Goal: Task Accomplishment & Management: Complete application form

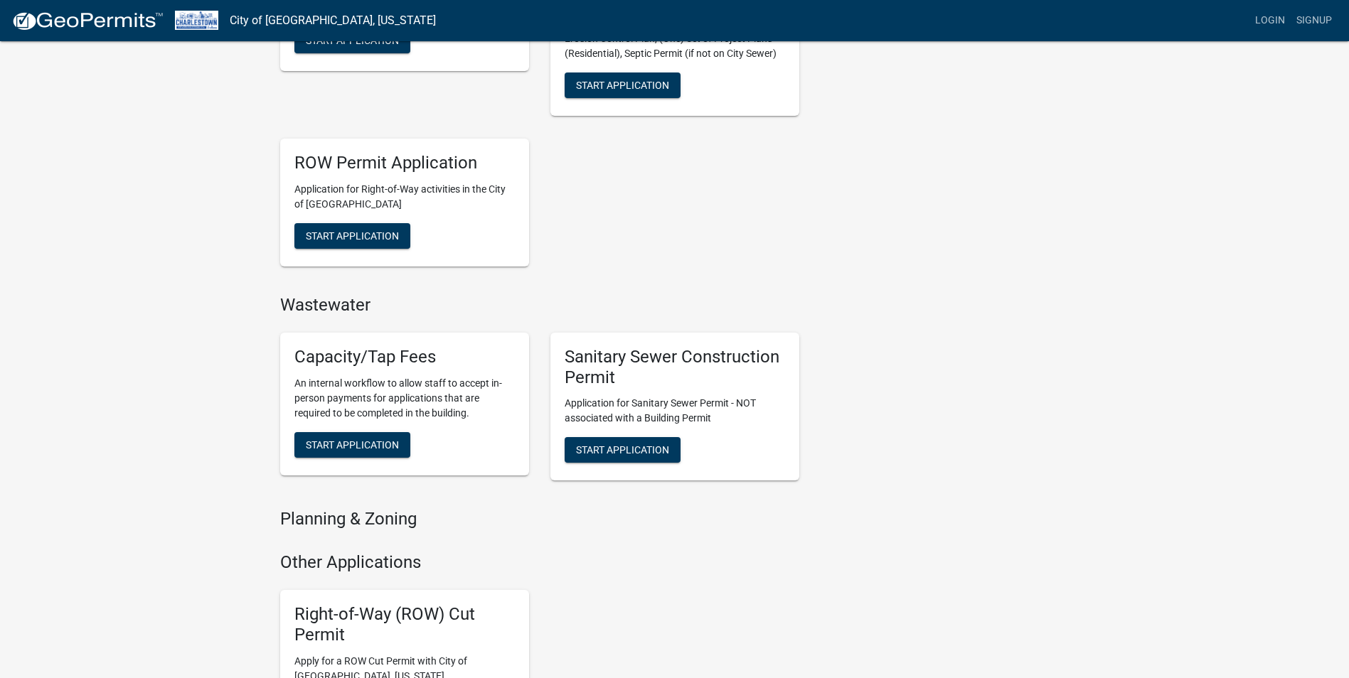
scroll to position [711, 0]
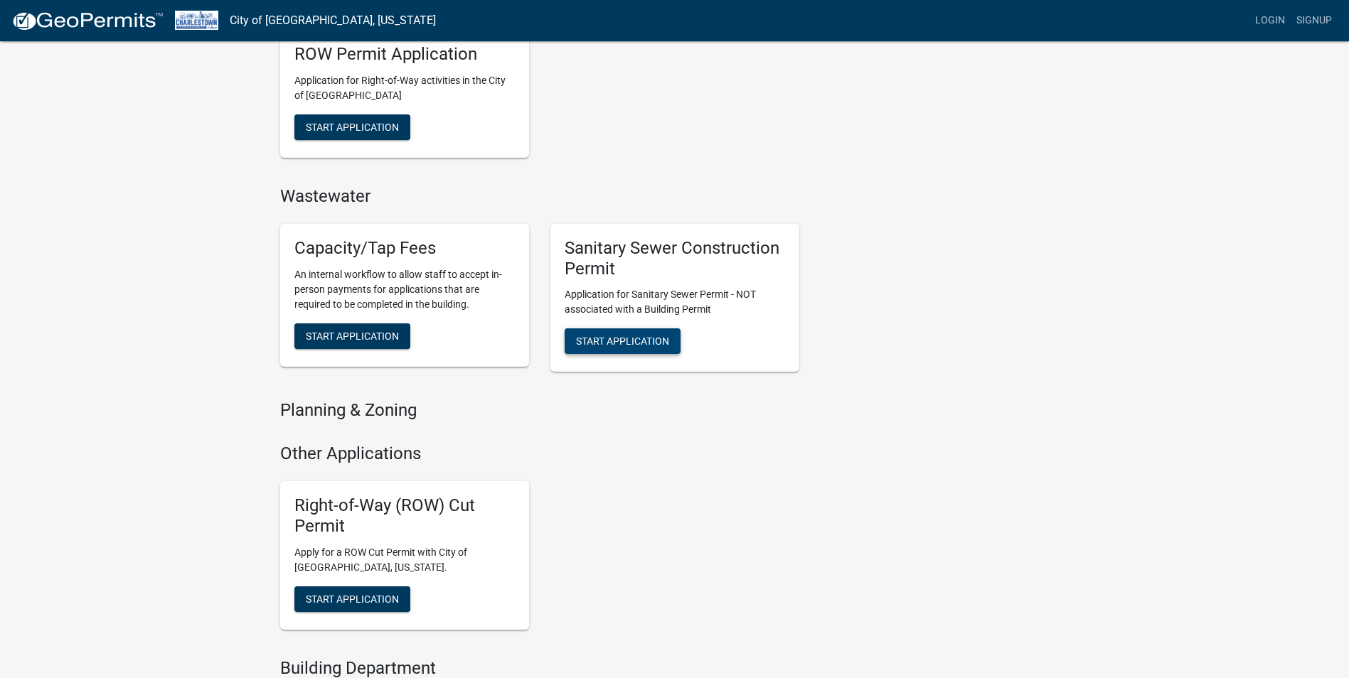
click at [634, 341] on span "Start Application" at bounding box center [622, 341] width 93 height 11
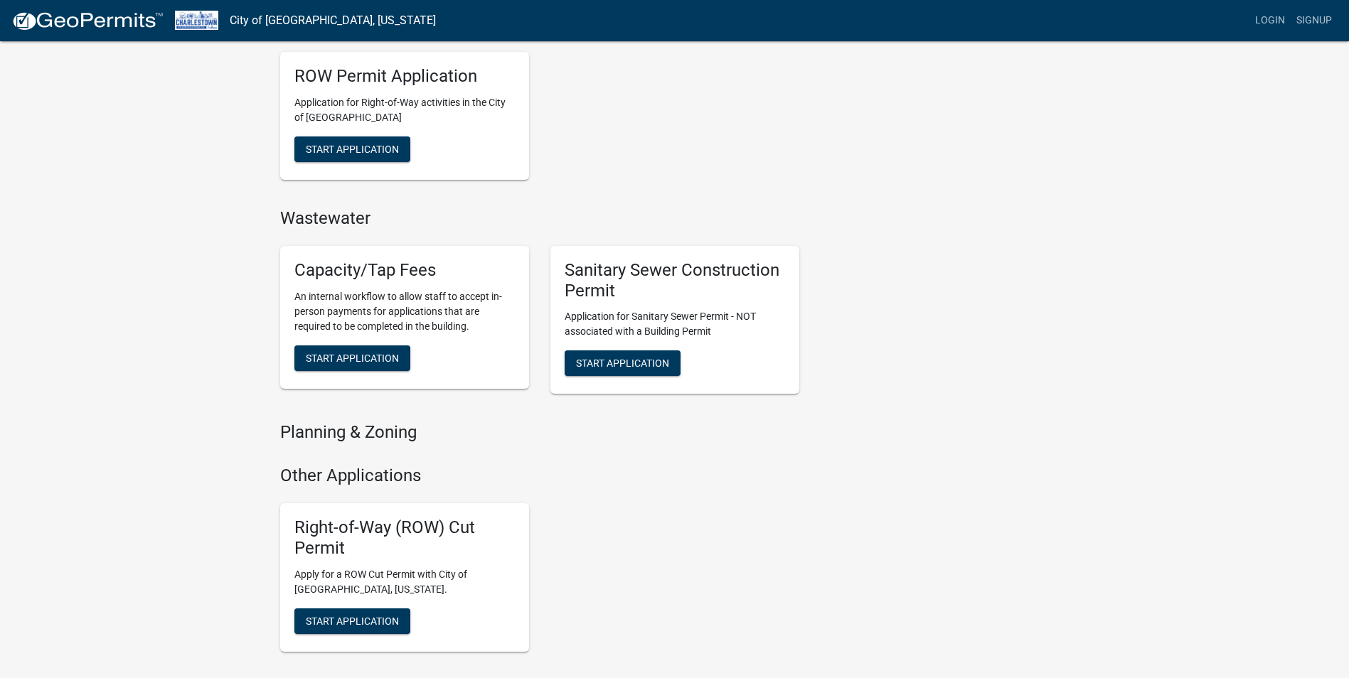
scroll to position [711, 0]
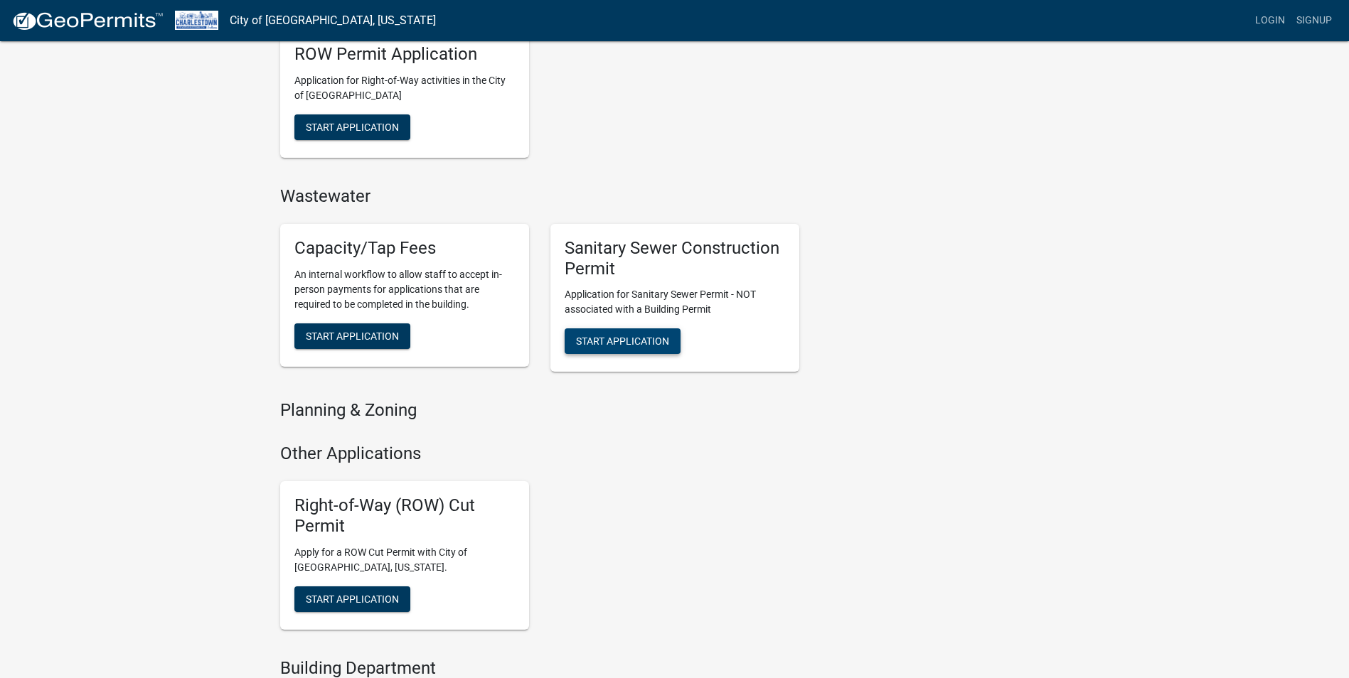
click at [637, 347] on span "Start Application" at bounding box center [622, 341] width 93 height 11
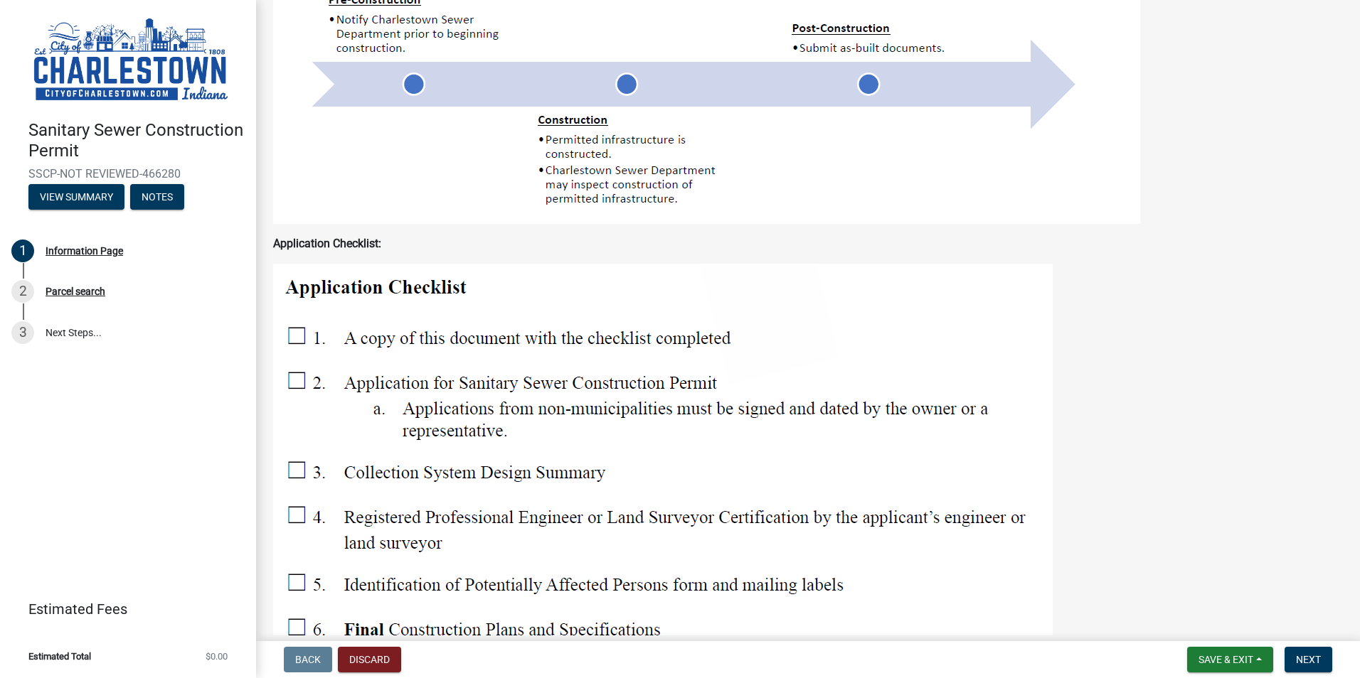
scroll to position [1493, 0]
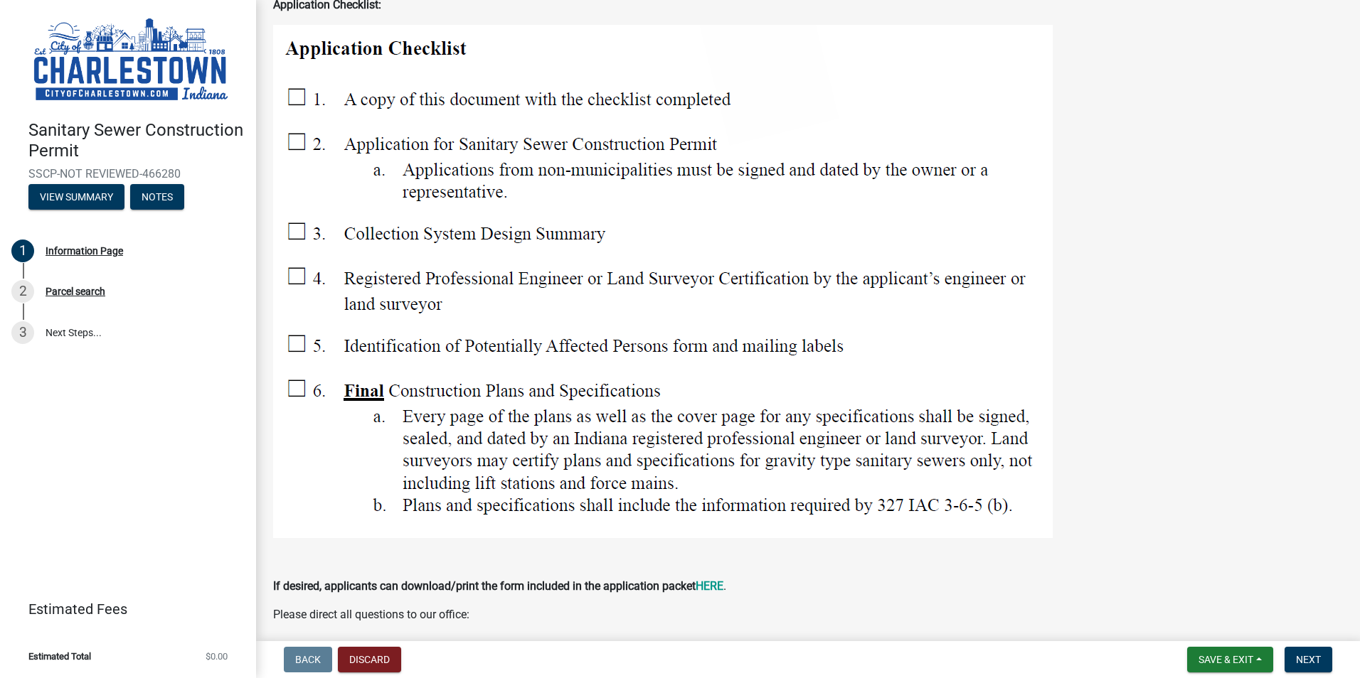
click at [293, 114] on img at bounding box center [662, 281] width 779 height 513
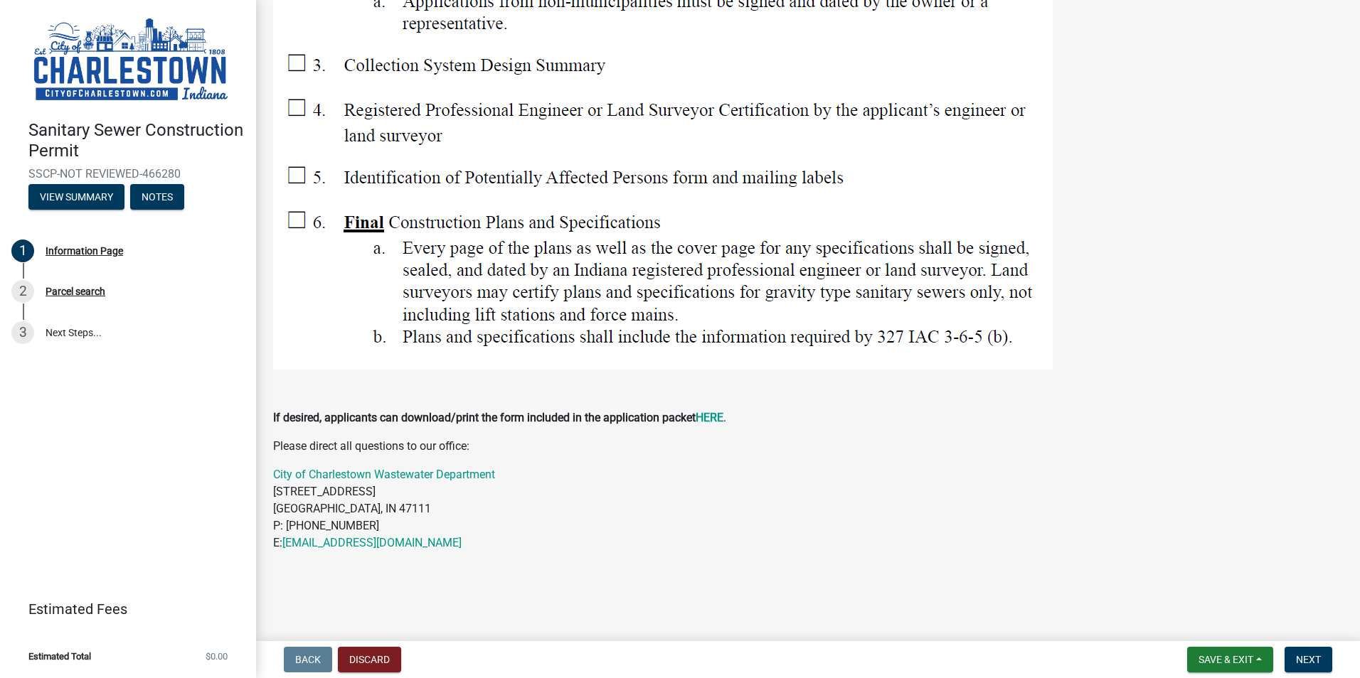
scroll to position [1679, 0]
click at [1258, 657] on button "Save & Exit" at bounding box center [1230, 660] width 86 height 26
click at [1259, 479] on p "City of [GEOGRAPHIC_DATA] Wastewater Department [STREET_ADDRESS] P: [PHONE_NUMB…" at bounding box center [808, 518] width 1070 height 102
click at [1306, 651] on button "Next" at bounding box center [1308, 660] width 48 height 26
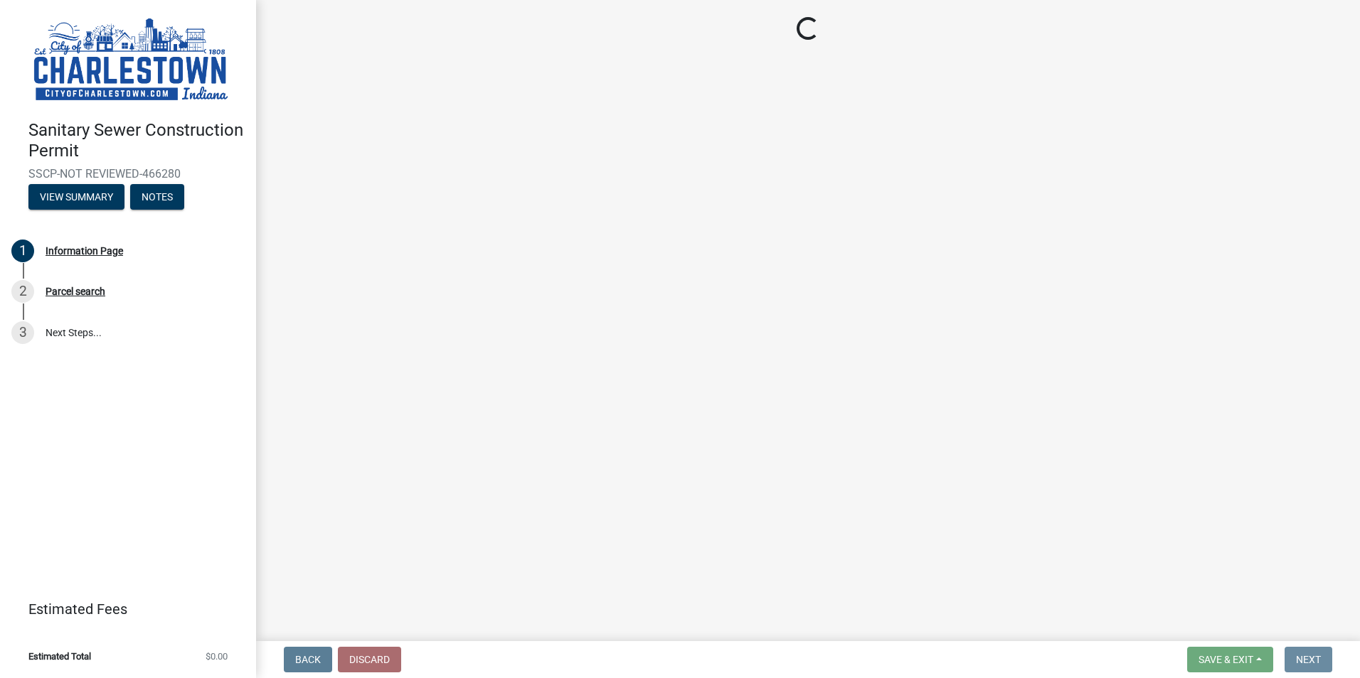
scroll to position [0, 0]
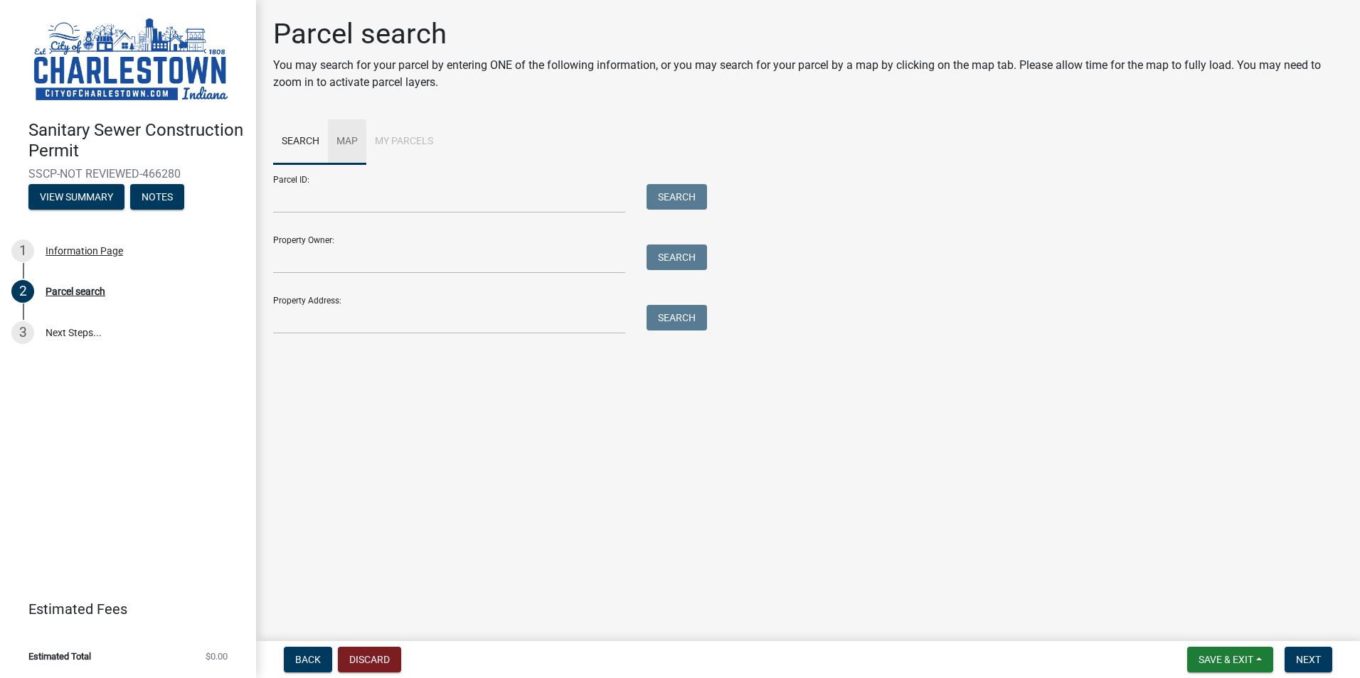
click at [347, 149] on link "Map" at bounding box center [347, 142] width 38 height 46
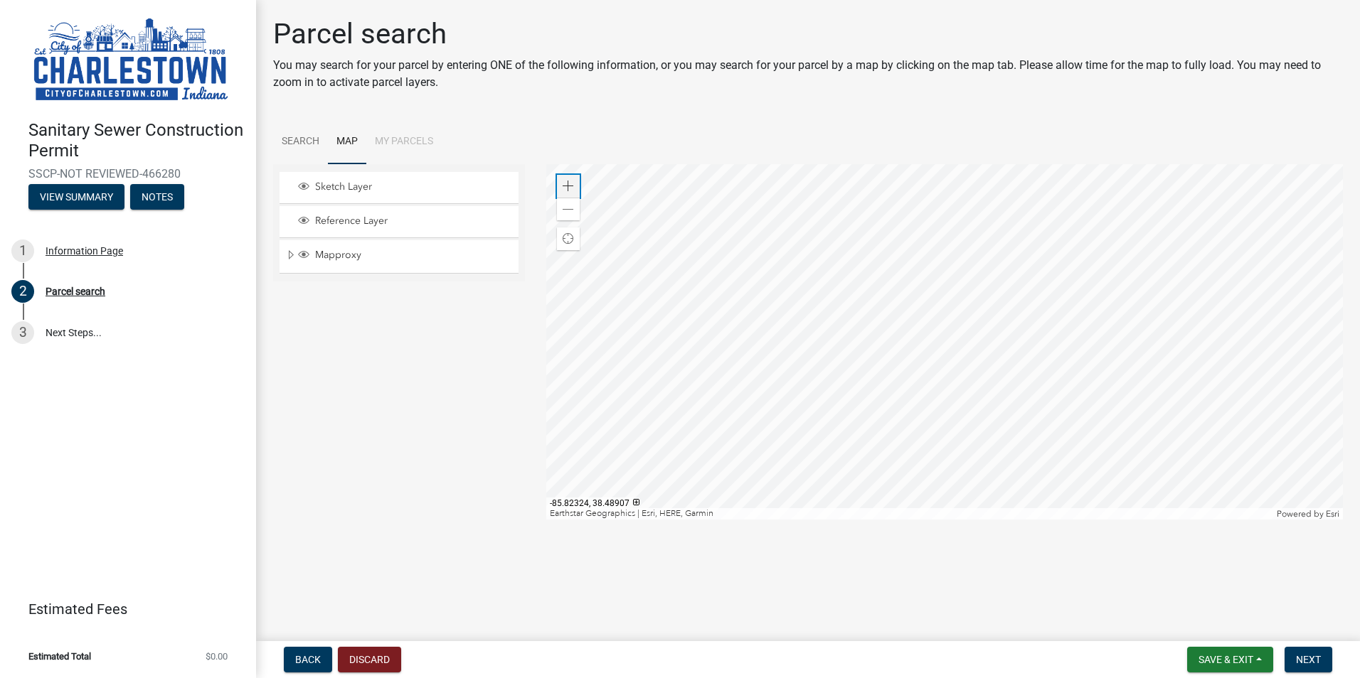
click at [571, 183] on span at bounding box center [568, 186] width 11 height 11
click at [1013, 444] on div at bounding box center [944, 342] width 797 height 356
click at [952, 382] on div at bounding box center [944, 342] width 797 height 356
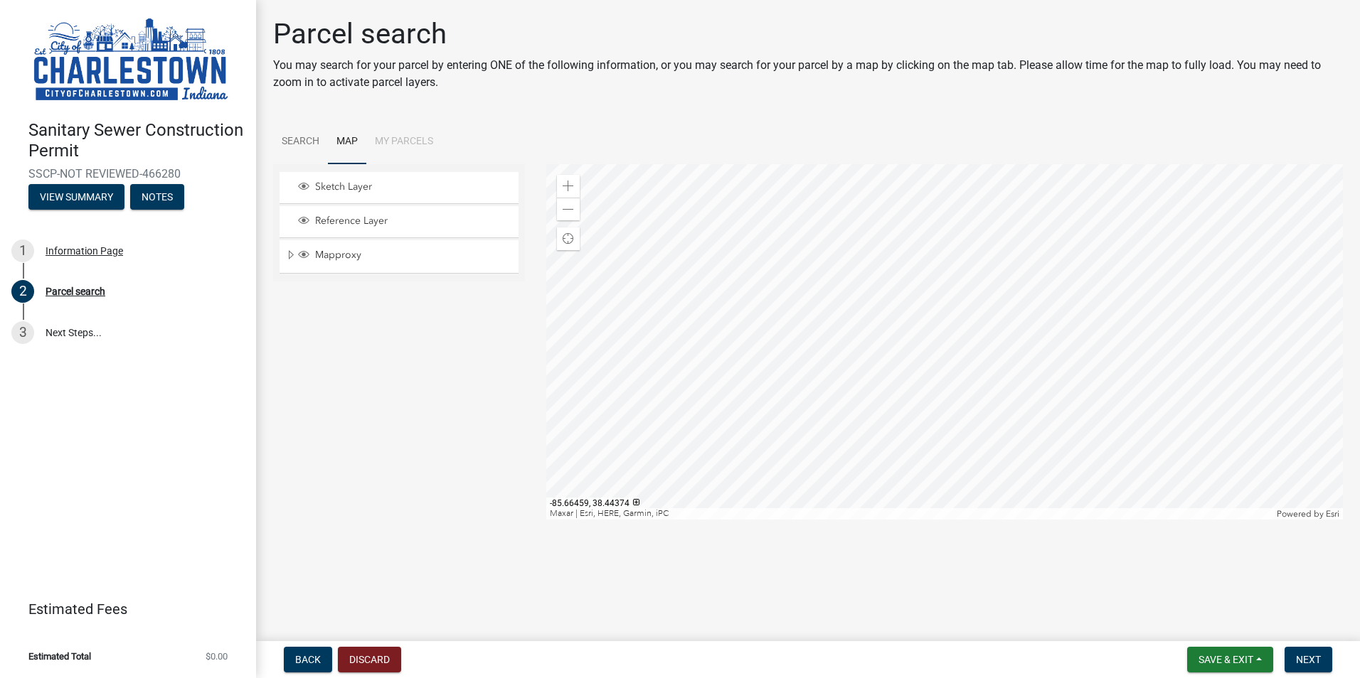
click at [893, 321] on div at bounding box center [944, 342] width 797 height 356
click at [569, 182] on span at bounding box center [568, 186] width 11 height 11
click at [1082, 276] on div at bounding box center [944, 342] width 797 height 356
click at [1122, 263] on div at bounding box center [944, 342] width 797 height 356
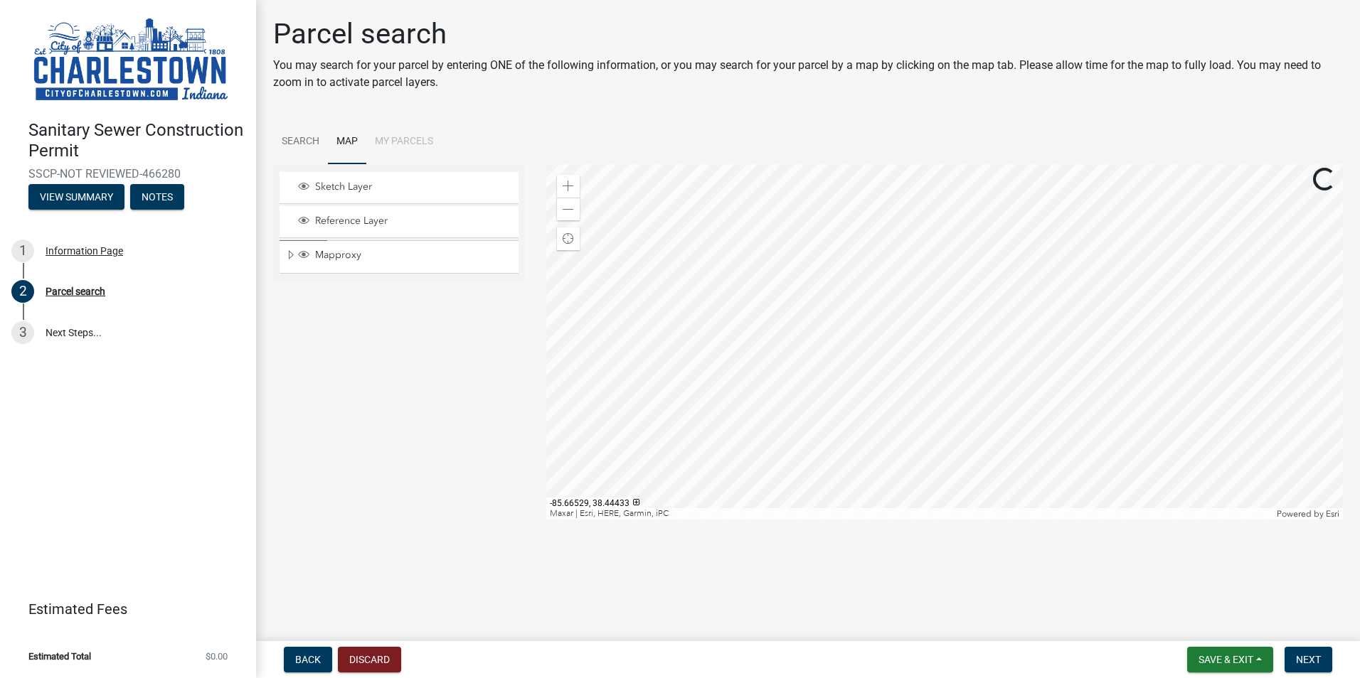
click at [947, 268] on div at bounding box center [944, 342] width 797 height 356
click at [929, 289] on div at bounding box center [944, 342] width 797 height 356
click at [573, 190] on span at bounding box center [568, 186] width 11 height 11
click at [949, 262] on div at bounding box center [944, 342] width 797 height 356
click at [969, 297] on div at bounding box center [944, 342] width 797 height 356
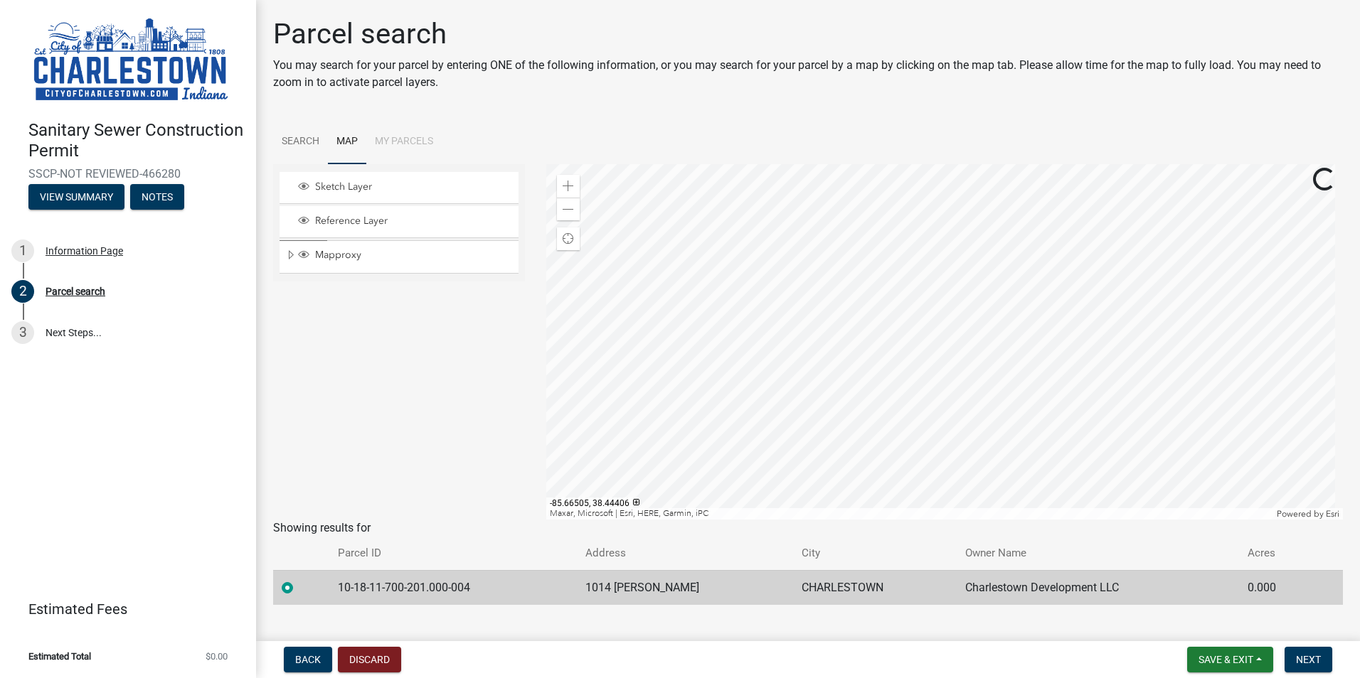
click at [920, 469] on div at bounding box center [944, 342] width 797 height 356
click at [921, 383] on div at bounding box center [944, 342] width 797 height 356
click at [927, 385] on div at bounding box center [944, 342] width 797 height 356
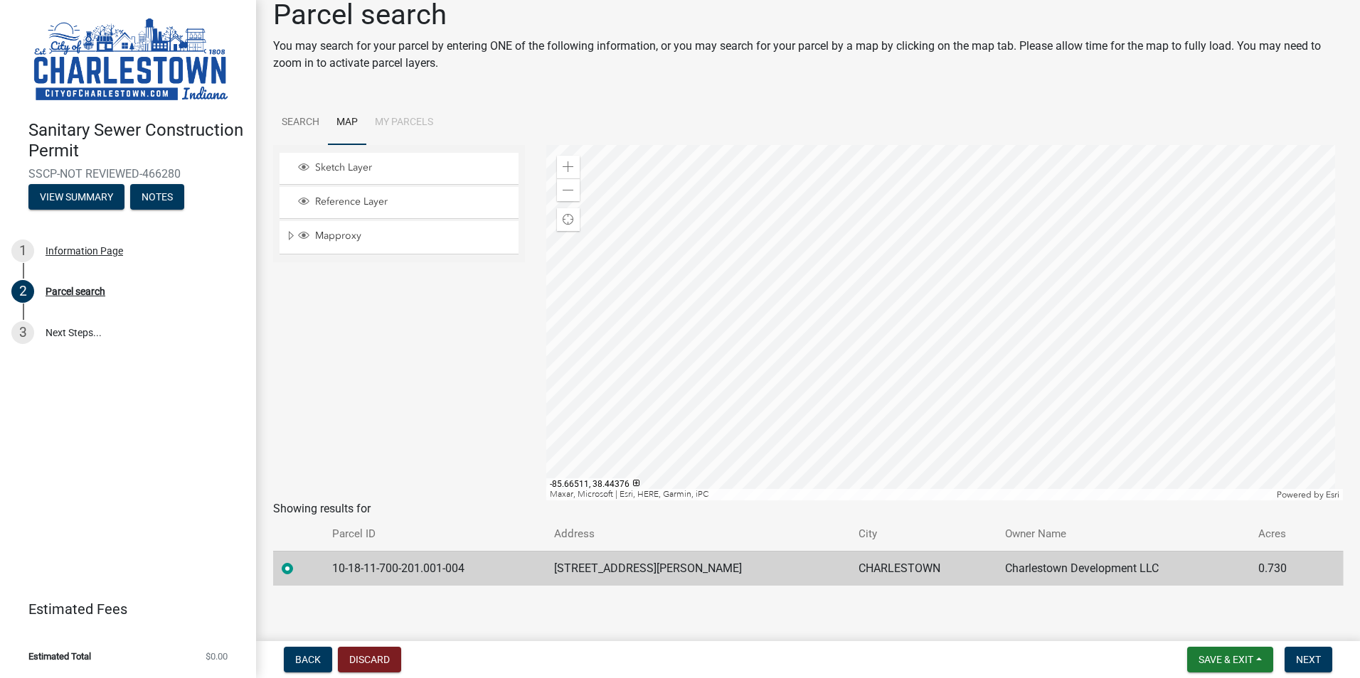
scroll to position [25, 0]
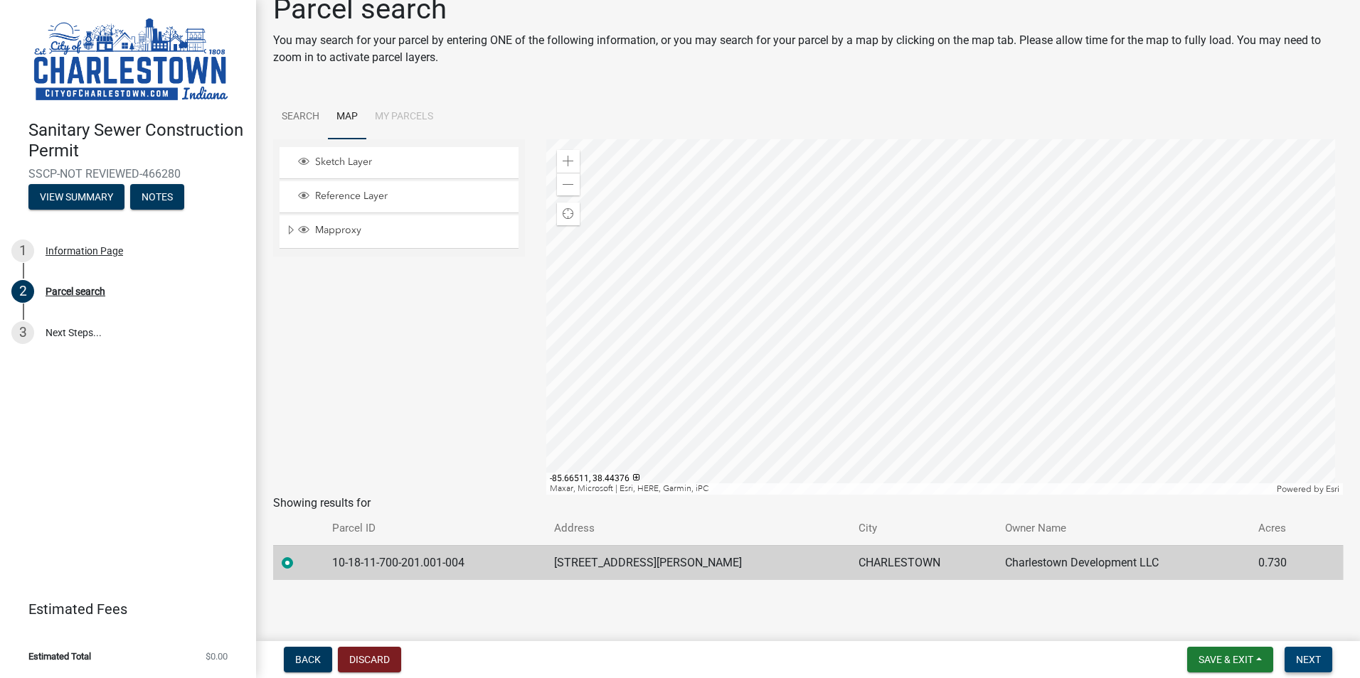
click at [1315, 656] on span "Next" at bounding box center [1308, 659] width 25 height 11
click at [1309, 657] on span "Next" at bounding box center [1308, 659] width 25 height 11
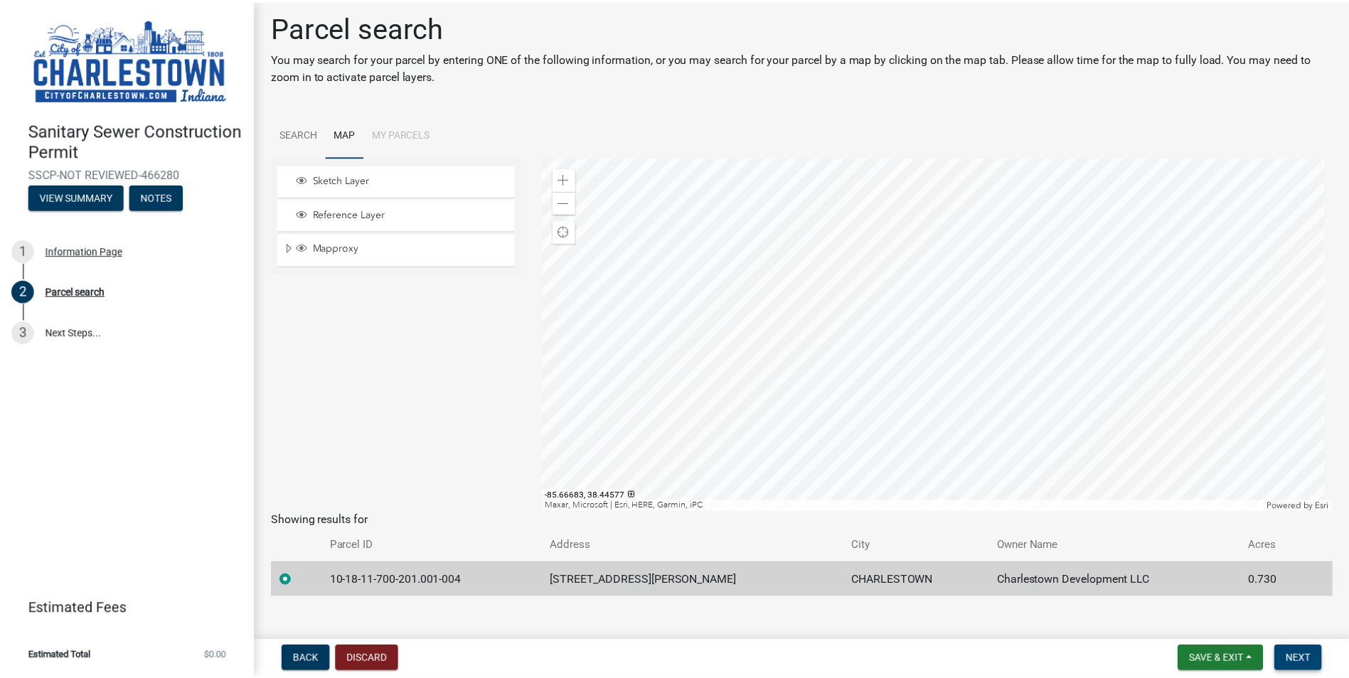
scroll to position [0, 0]
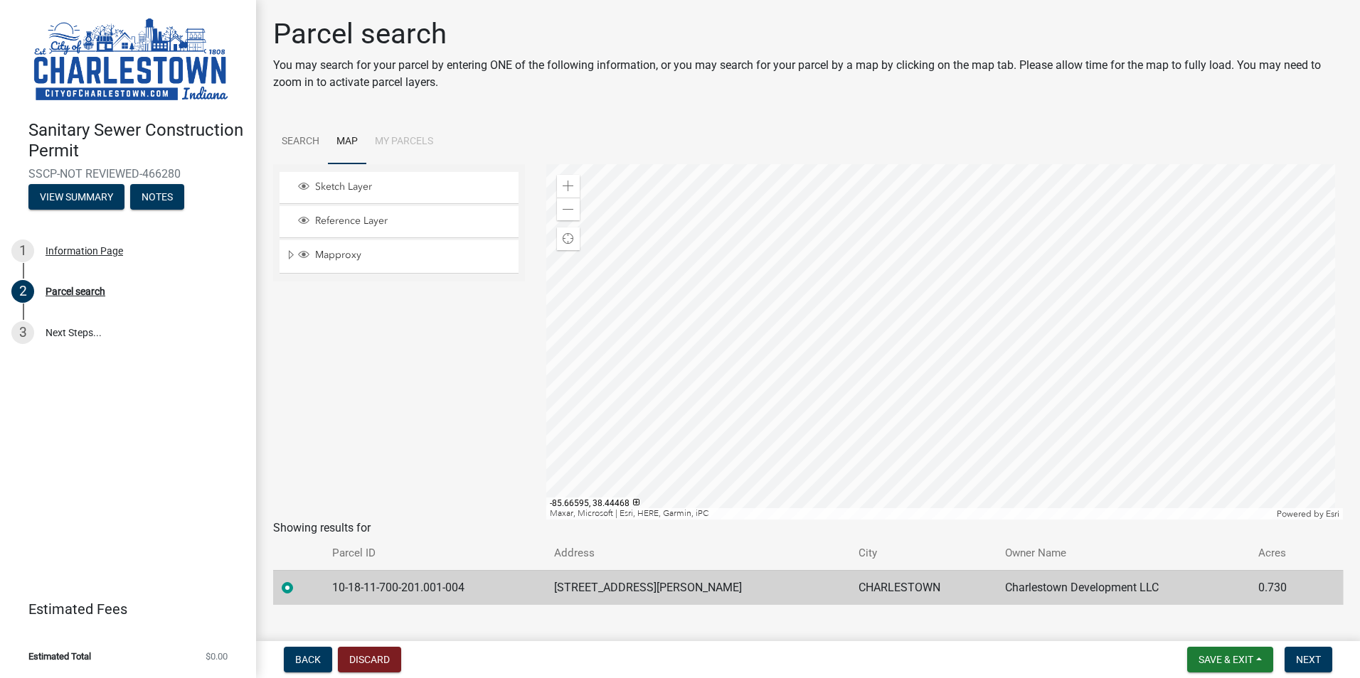
click at [837, 324] on div at bounding box center [944, 342] width 797 height 356
click at [1210, 664] on span "Save & Exit" at bounding box center [1225, 659] width 55 height 11
click at [1146, 661] on div "Back Discard Save & Exit Save Save & Exit Next" at bounding box center [807, 660] width 1081 height 26
click at [1312, 655] on span "Next" at bounding box center [1308, 659] width 25 height 11
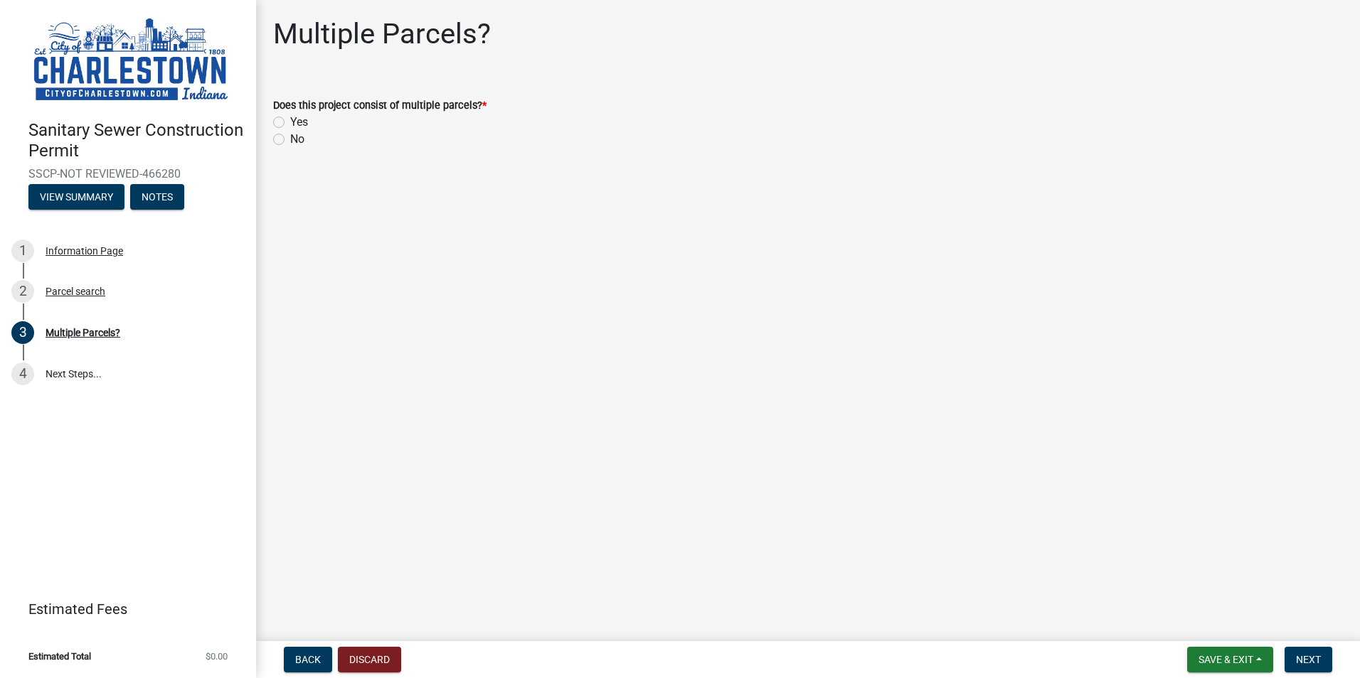
click at [290, 124] on label "Yes" at bounding box center [299, 122] width 18 height 17
click at [290, 123] on input "Yes" at bounding box center [294, 118] width 9 height 9
radio input "true"
click at [1296, 664] on span "Next" at bounding box center [1308, 659] width 25 height 11
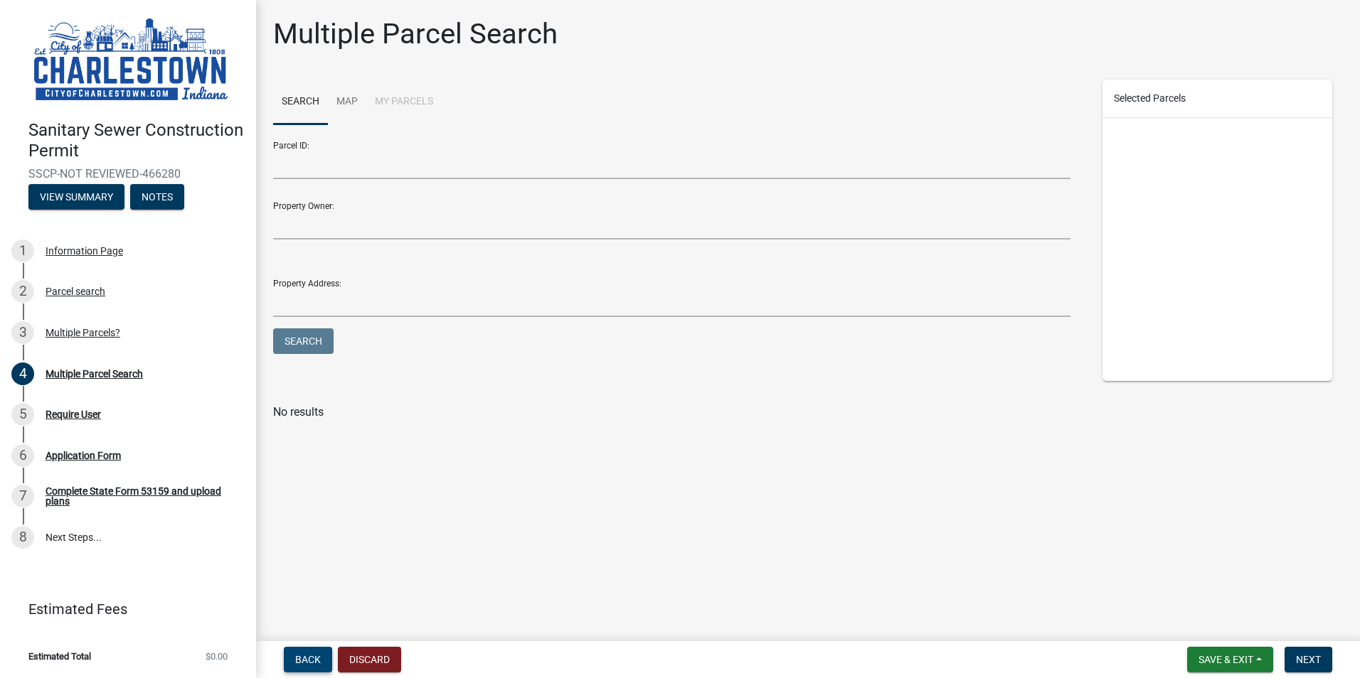
click at [301, 661] on span "Back" at bounding box center [308, 659] width 26 height 11
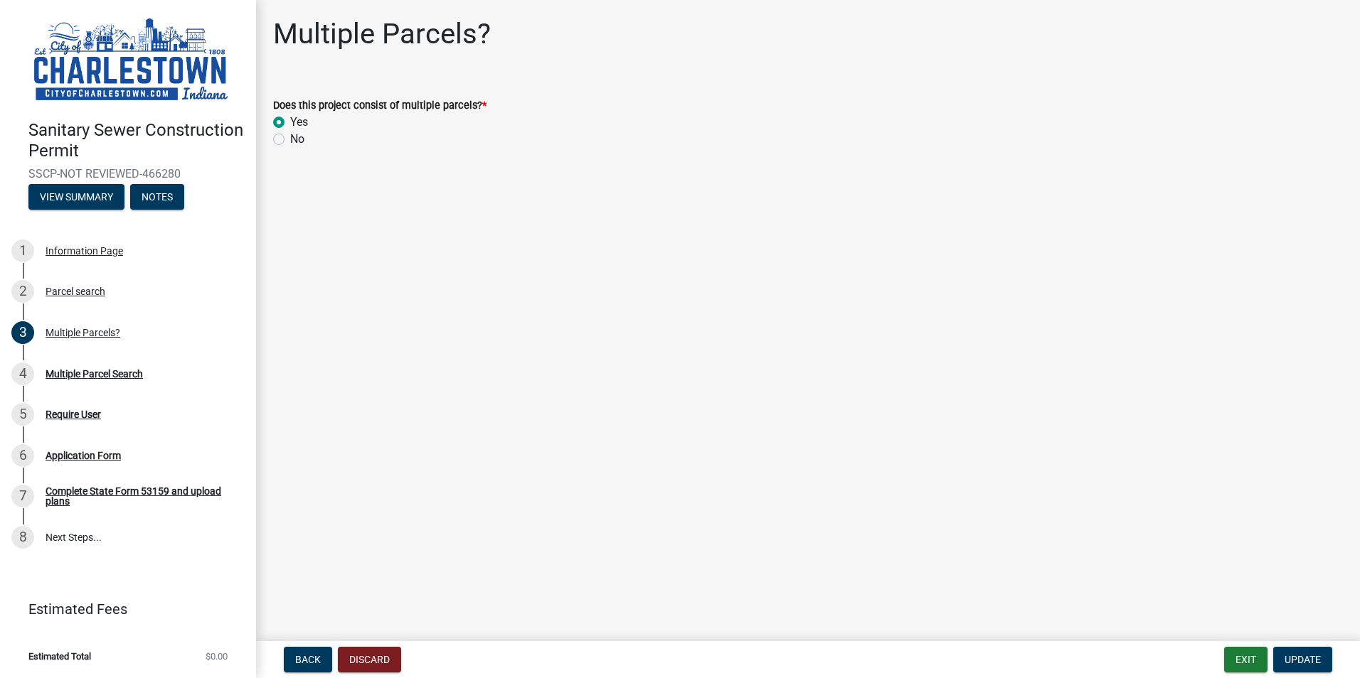
click at [97, 40] on img at bounding box center [130, 60] width 205 height 90
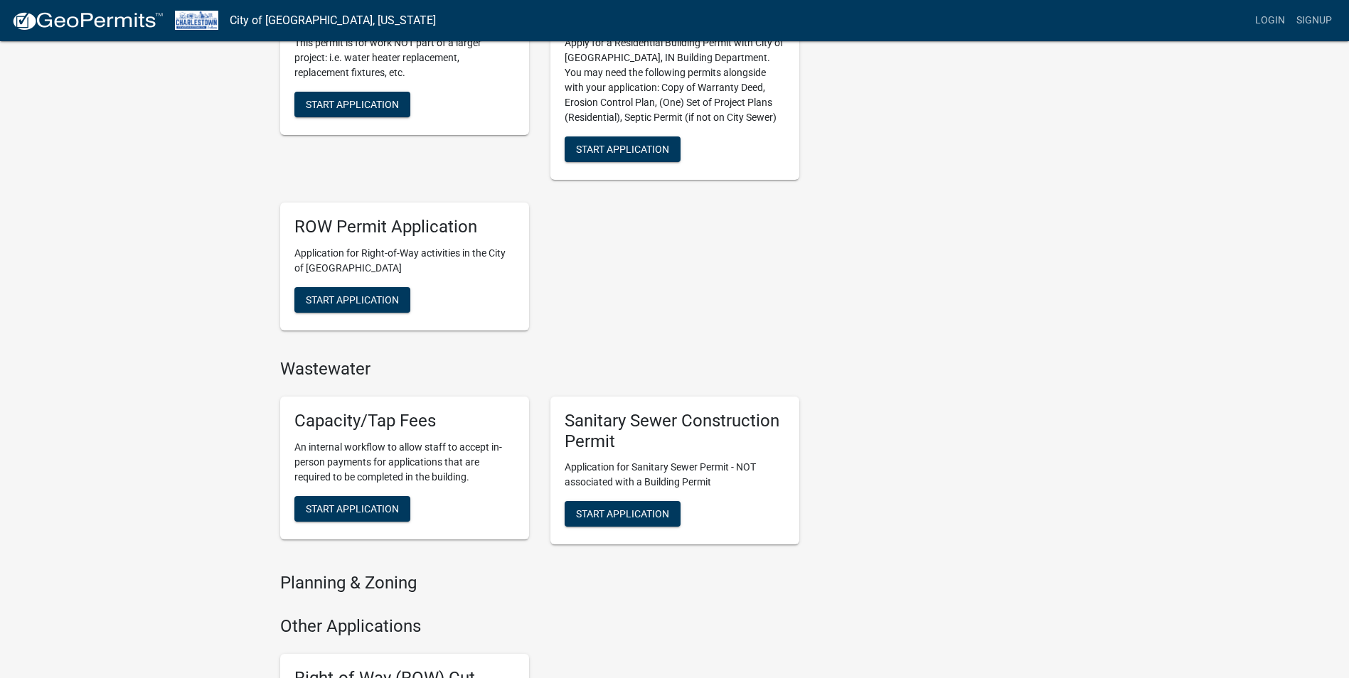
scroll to position [711, 0]
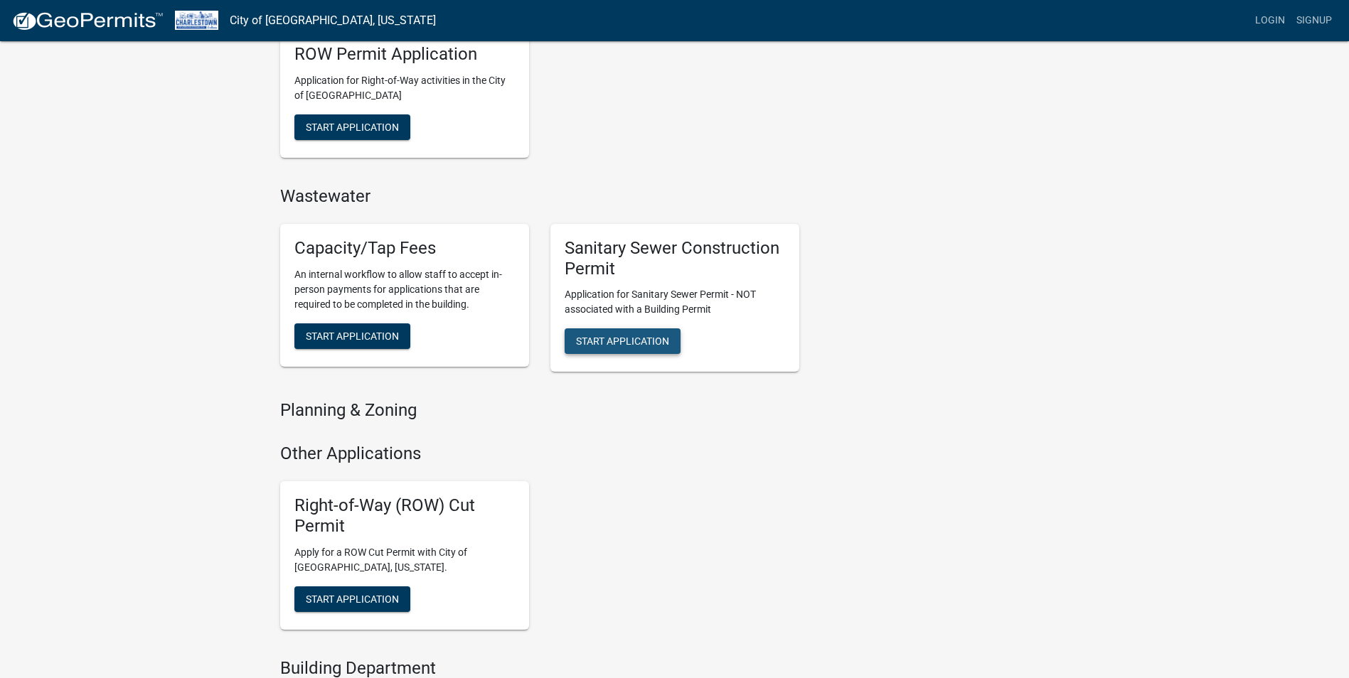
click at [652, 340] on span "Start Application" at bounding box center [622, 341] width 93 height 11
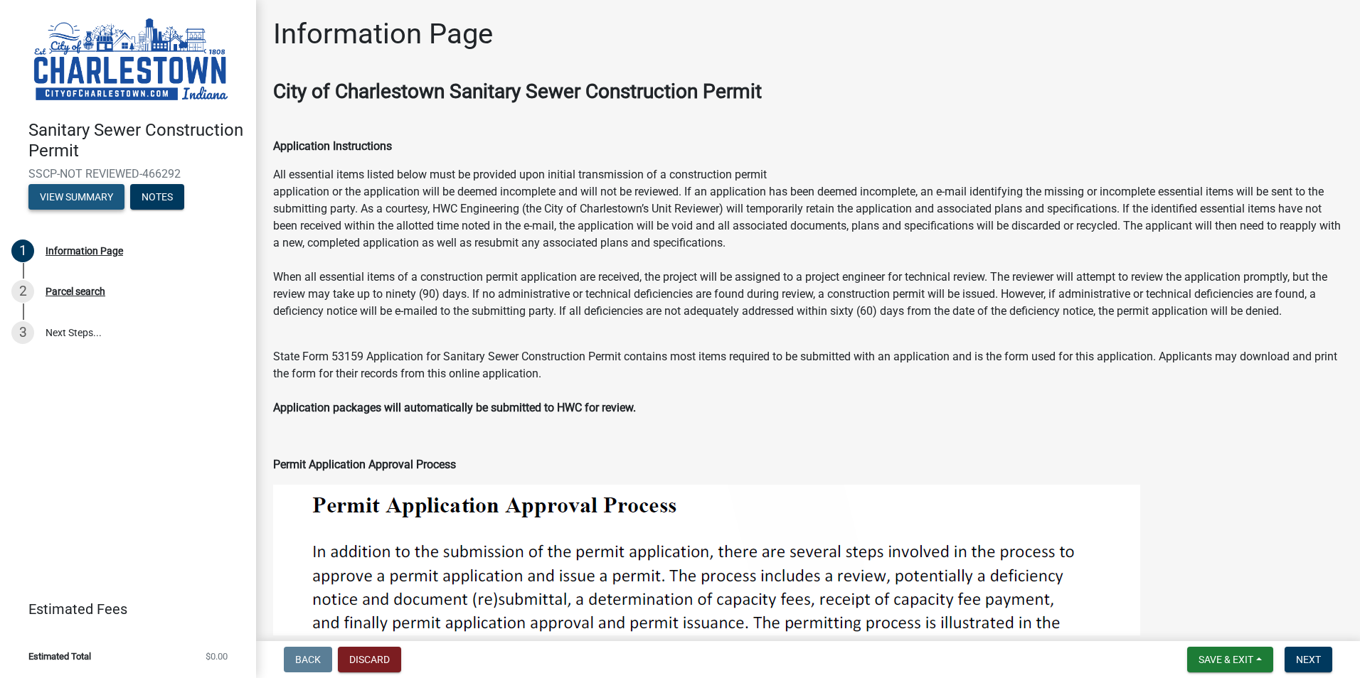
click at [81, 188] on button "View Summary" at bounding box center [76, 197] width 96 height 26
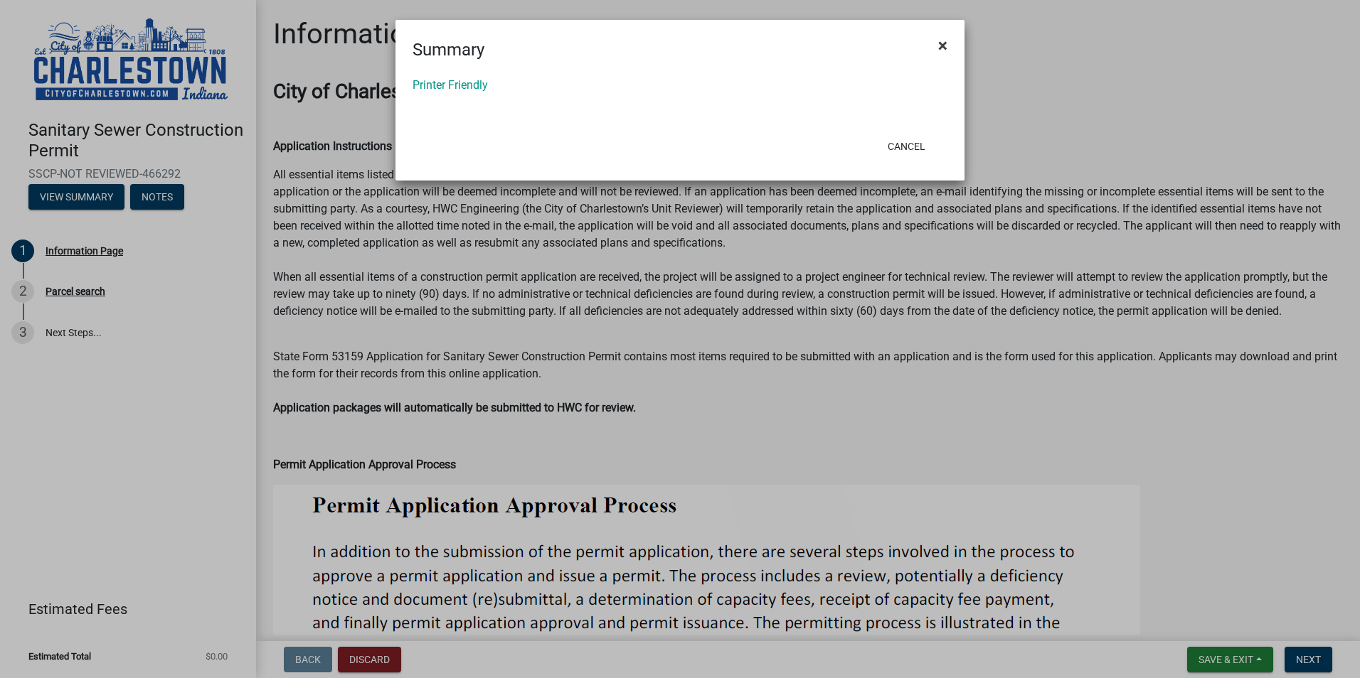
click at [944, 42] on span "×" at bounding box center [942, 46] width 9 height 20
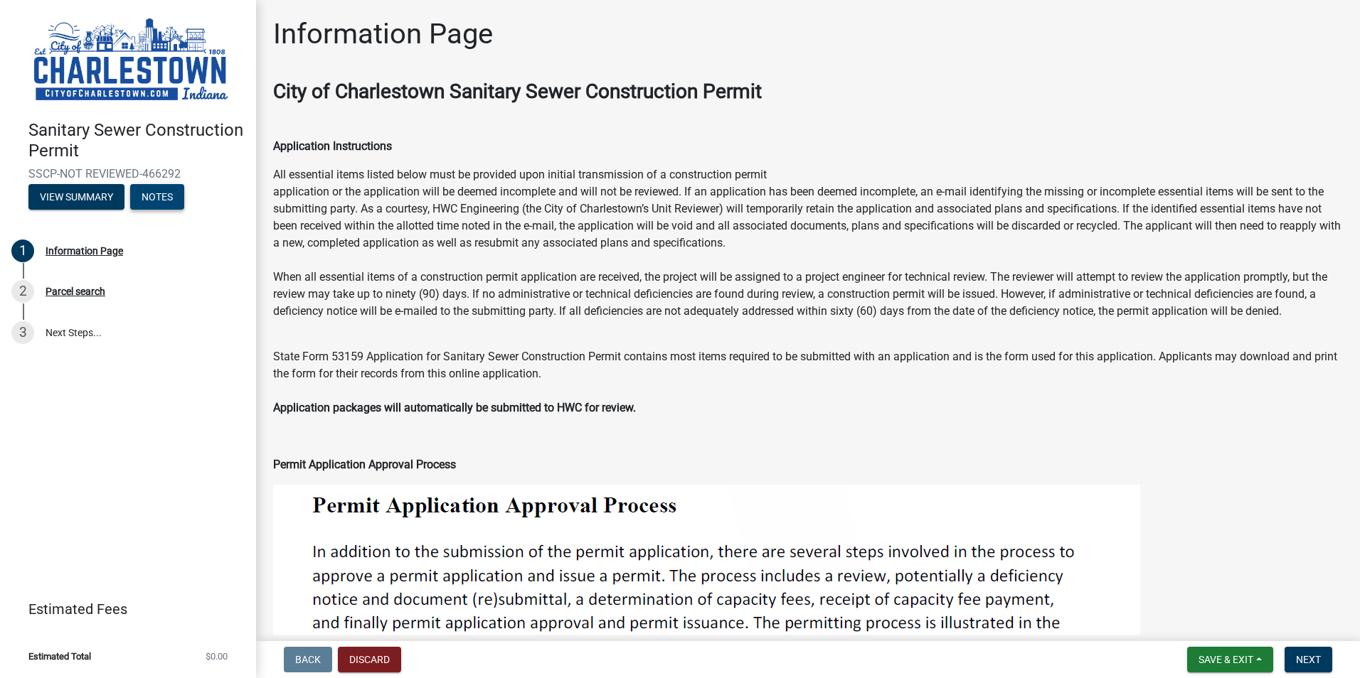
click at [156, 193] on button "Notes" at bounding box center [157, 197] width 54 height 26
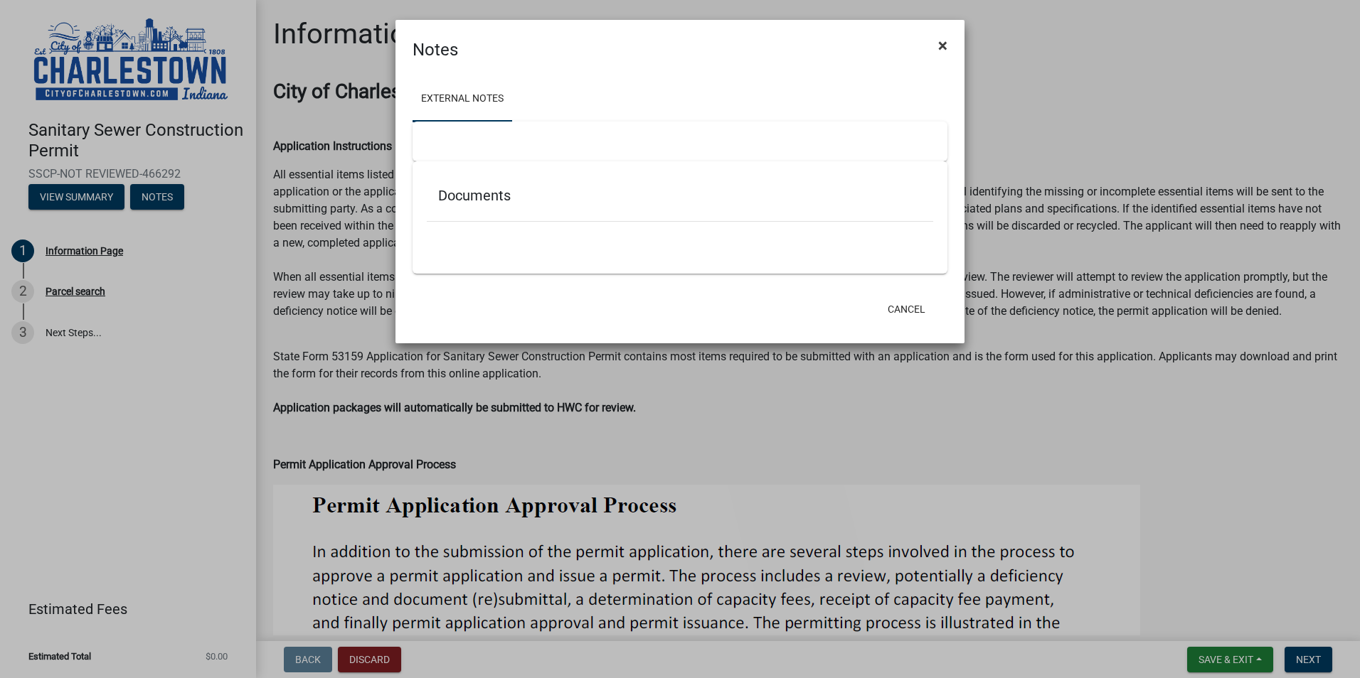
click at [936, 43] on button "×" at bounding box center [943, 46] width 32 height 40
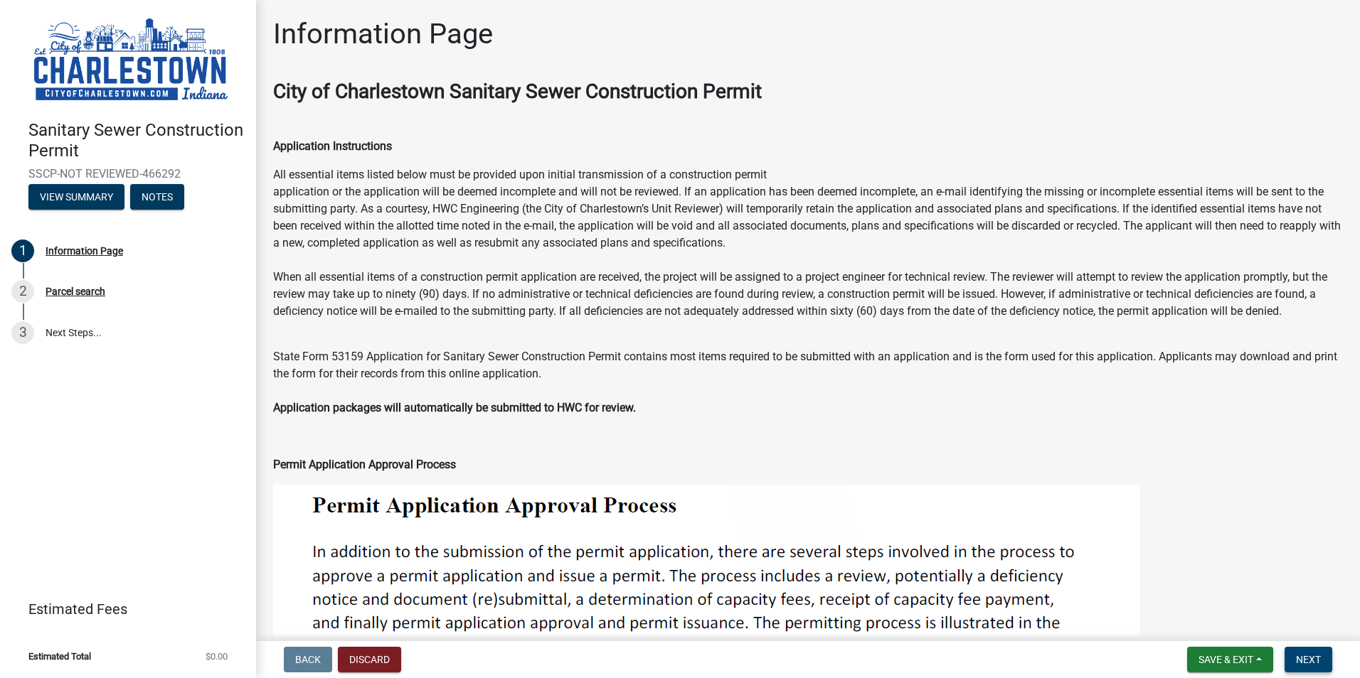
click at [1314, 659] on span "Next" at bounding box center [1308, 659] width 25 height 11
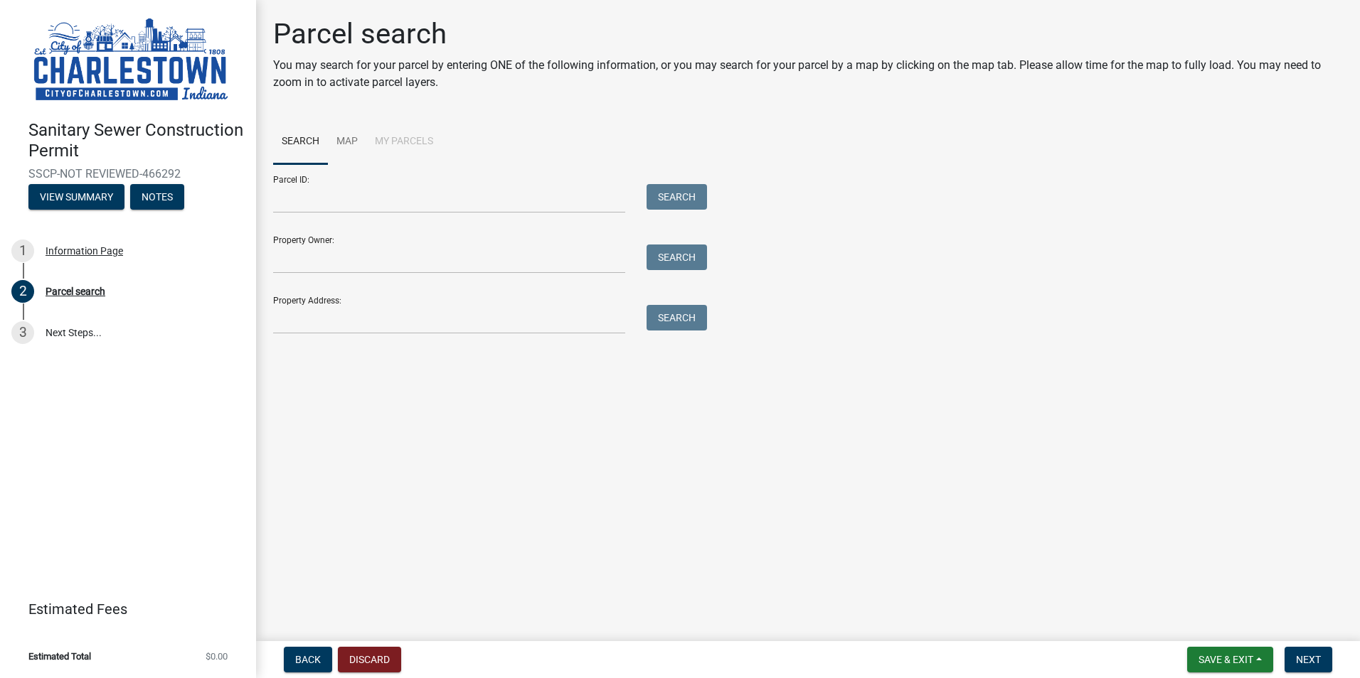
click at [405, 147] on li "My Parcels" at bounding box center [403, 142] width 75 height 46
click at [398, 142] on li "My Parcels" at bounding box center [403, 142] width 75 height 46
click at [311, 667] on button "Back" at bounding box center [308, 660] width 48 height 26
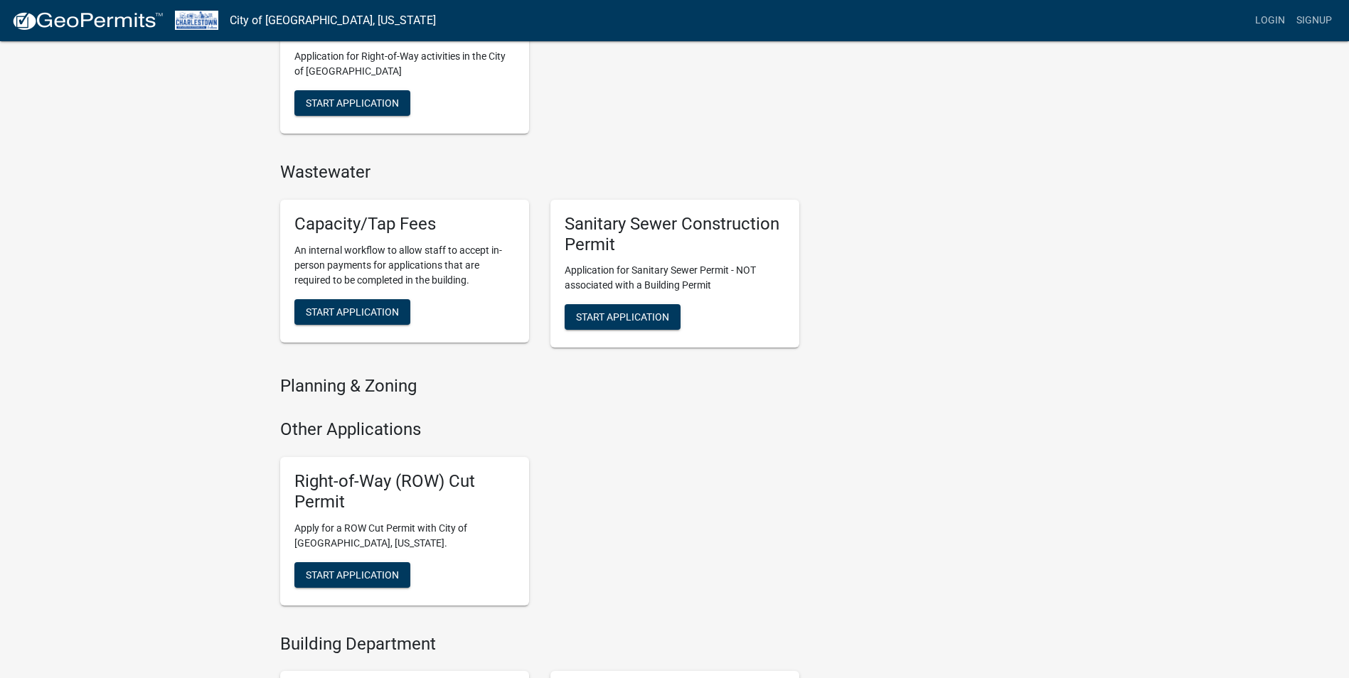
scroll to position [711, 0]
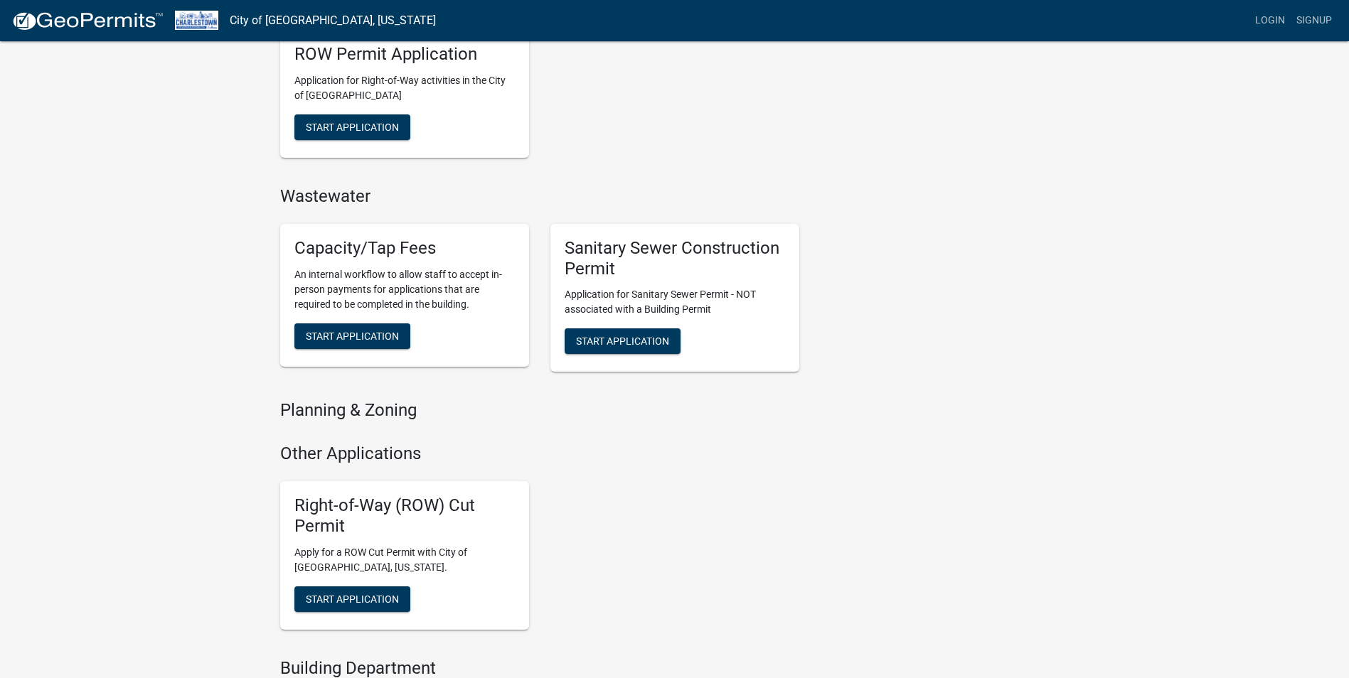
click at [686, 447] on h4 "Other Applications" at bounding box center [539, 454] width 519 height 21
click at [595, 338] on span "Start Application" at bounding box center [622, 341] width 93 height 11
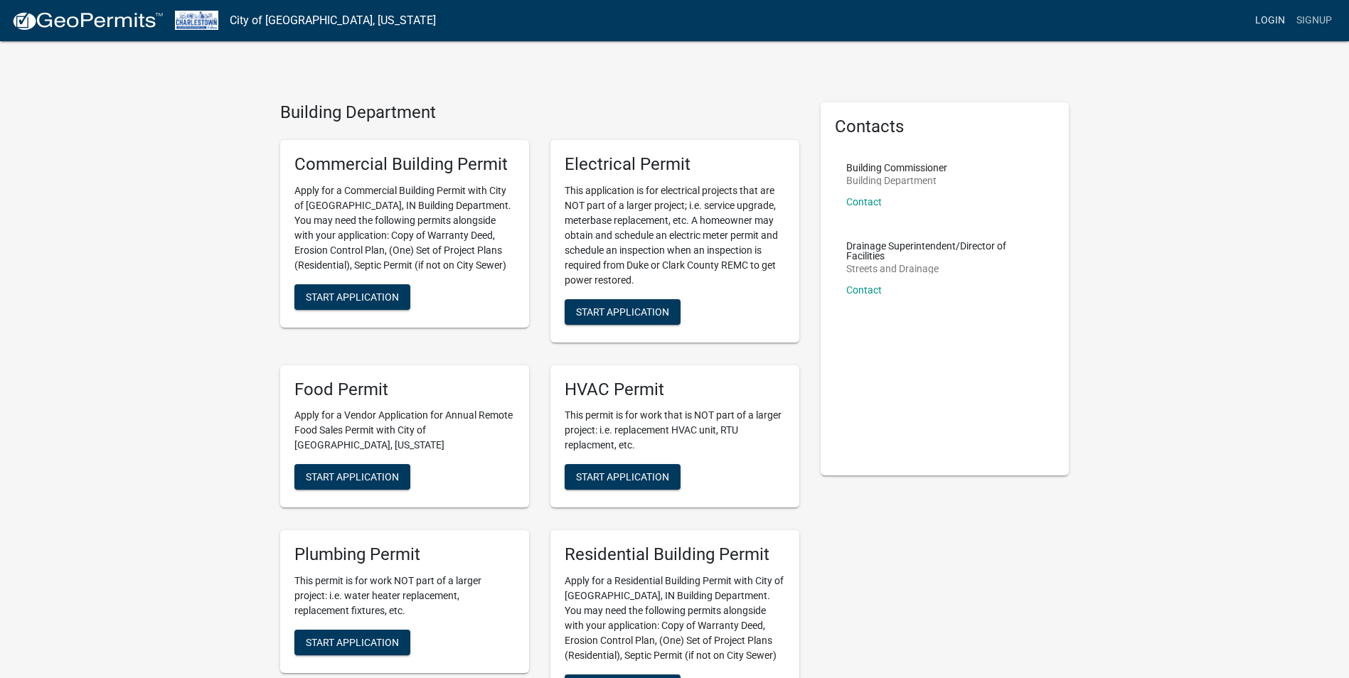
click at [1277, 16] on link "Login" at bounding box center [1270, 20] width 41 height 27
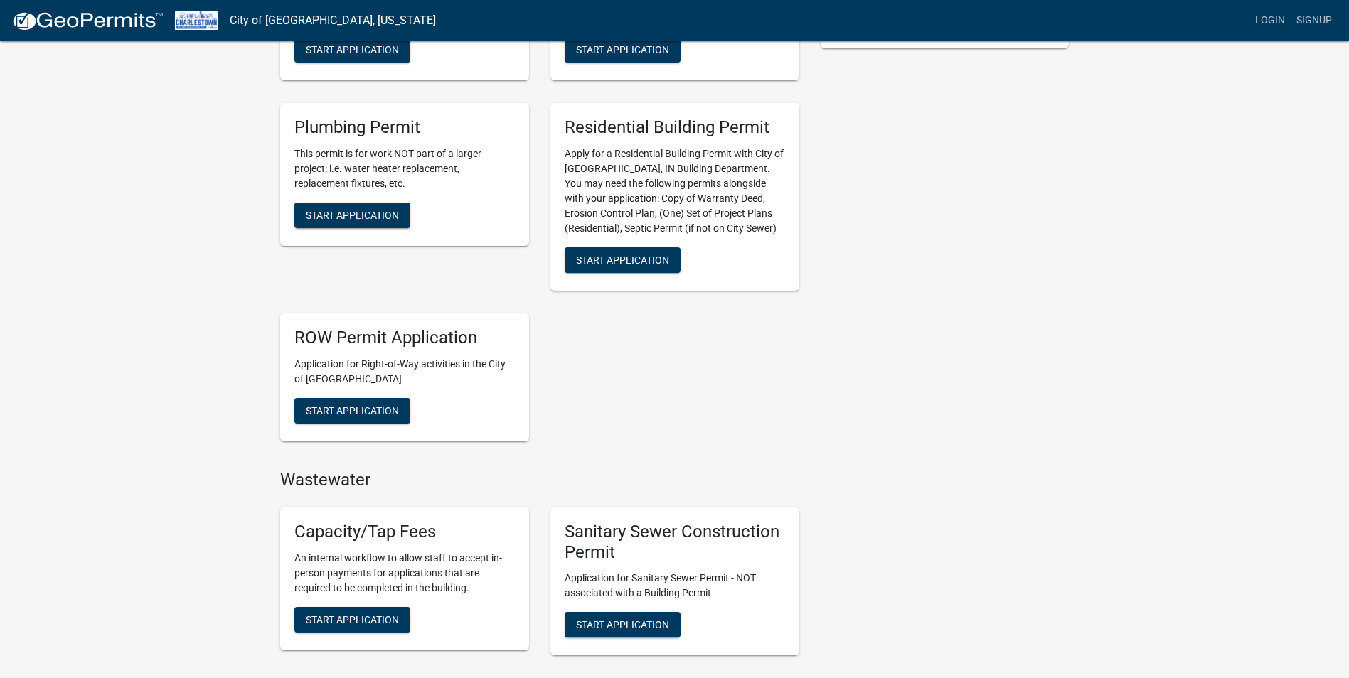
scroll to position [711, 0]
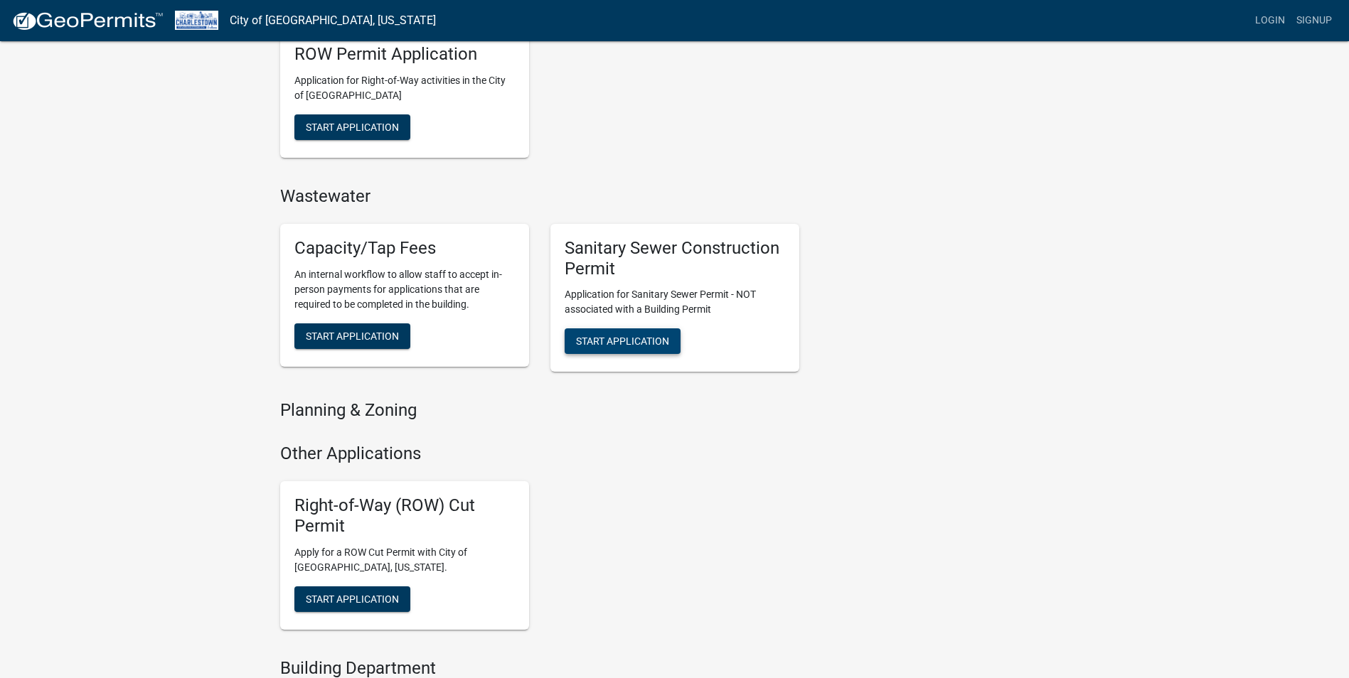
click at [641, 343] on span "Start Application" at bounding box center [622, 341] width 93 height 11
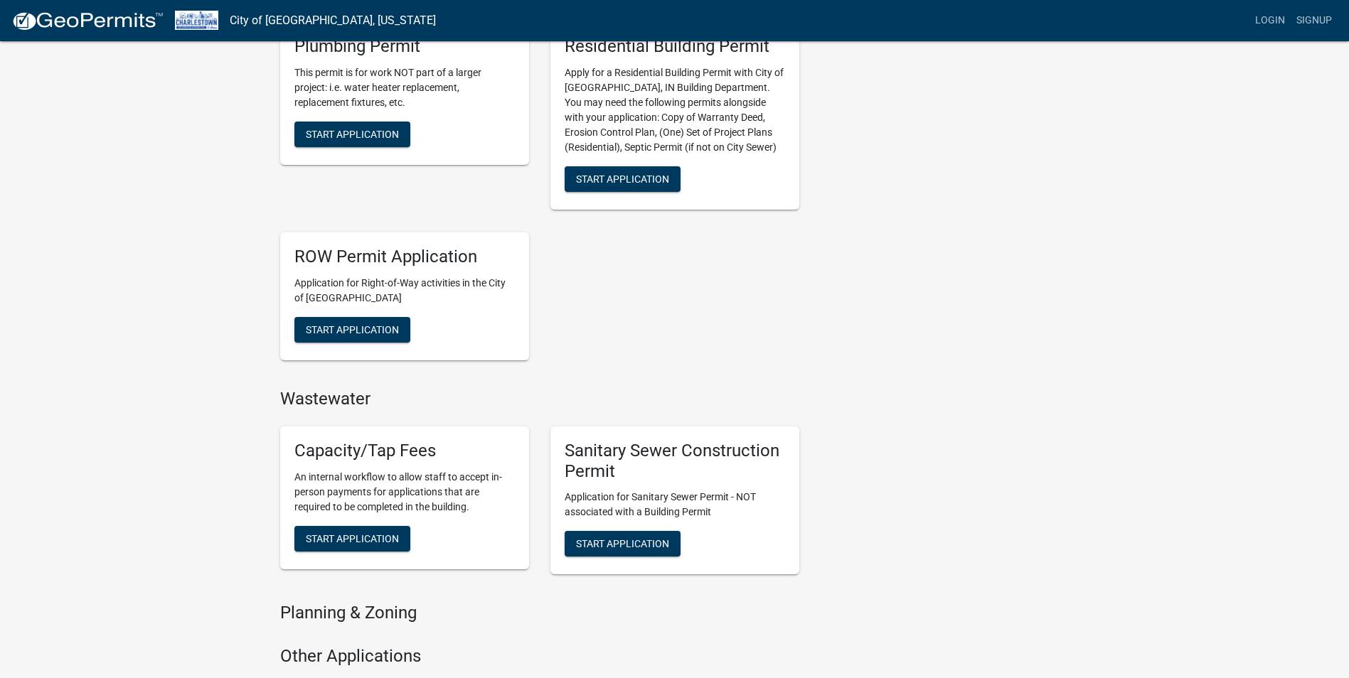
scroll to position [640, 0]
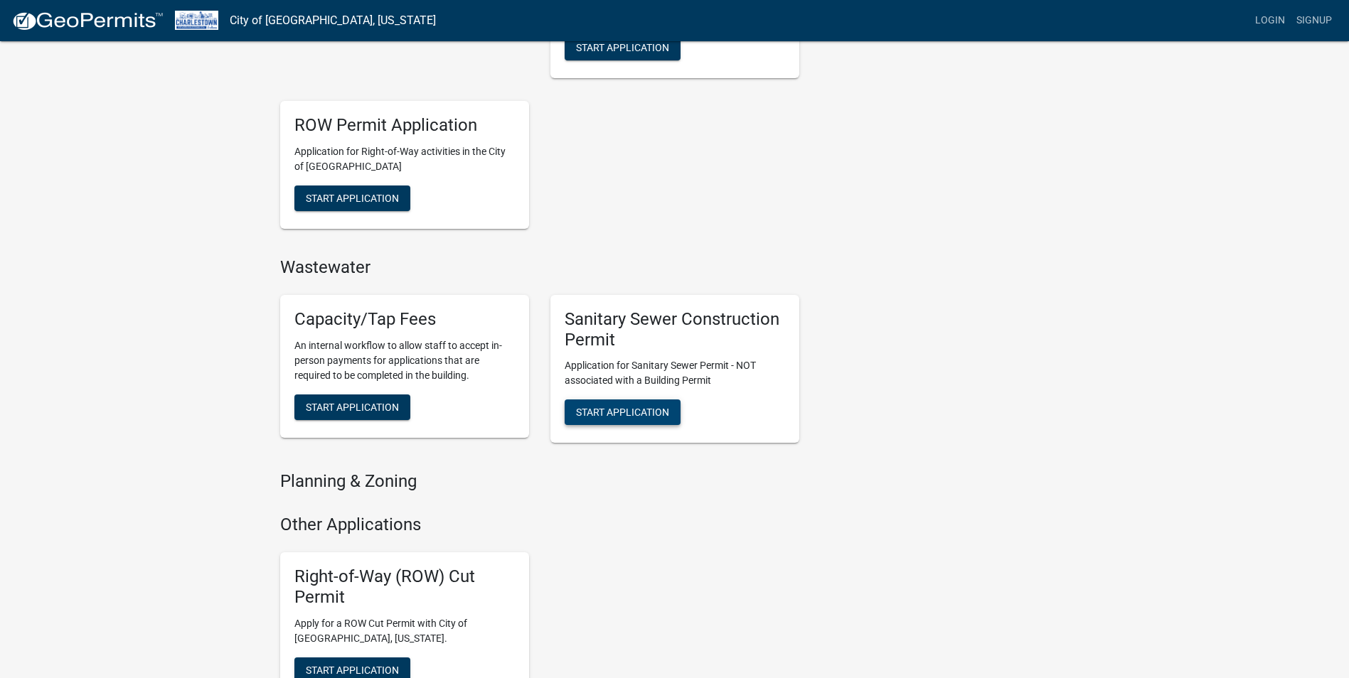
click at [647, 410] on span "Start Application" at bounding box center [622, 412] width 93 height 11
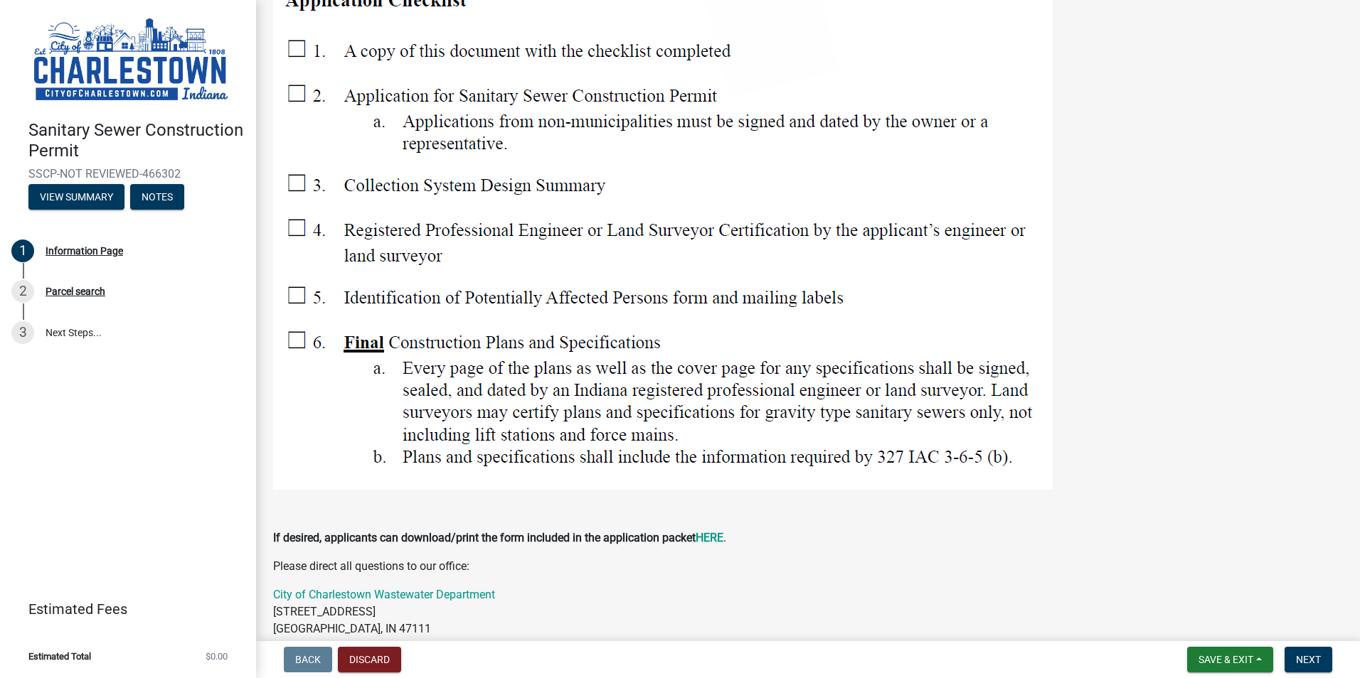
scroll to position [1679, 0]
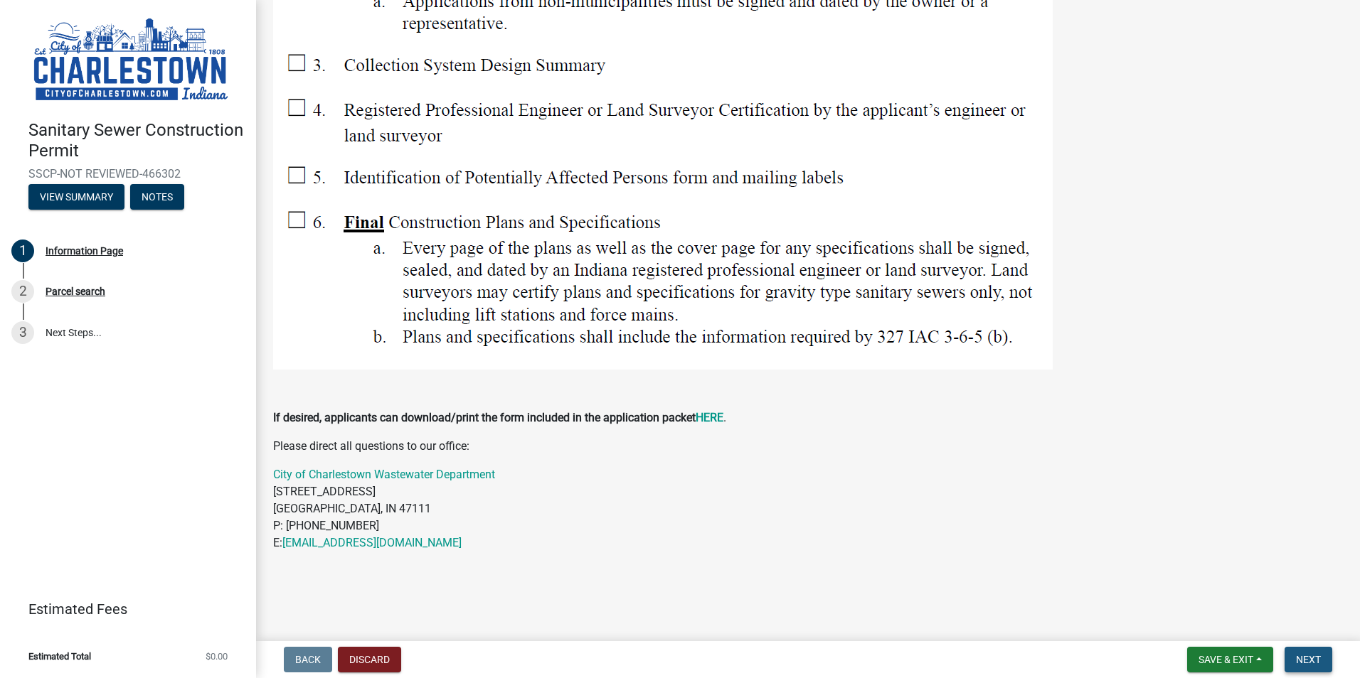
click at [1302, 657] on span "Next" at bounding box center [1308, 659] width 25 height 11
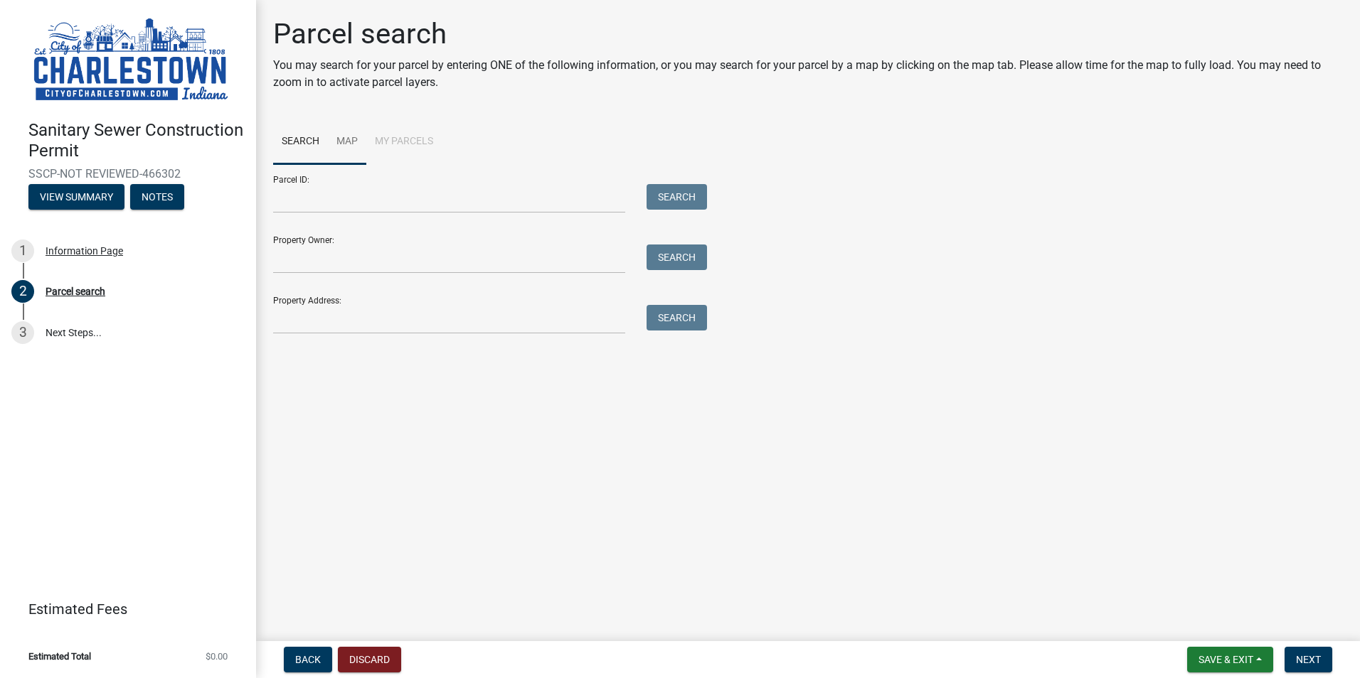
click at [335, 144] on link "Map" at bounding box center [347, 142] width 38 height 46
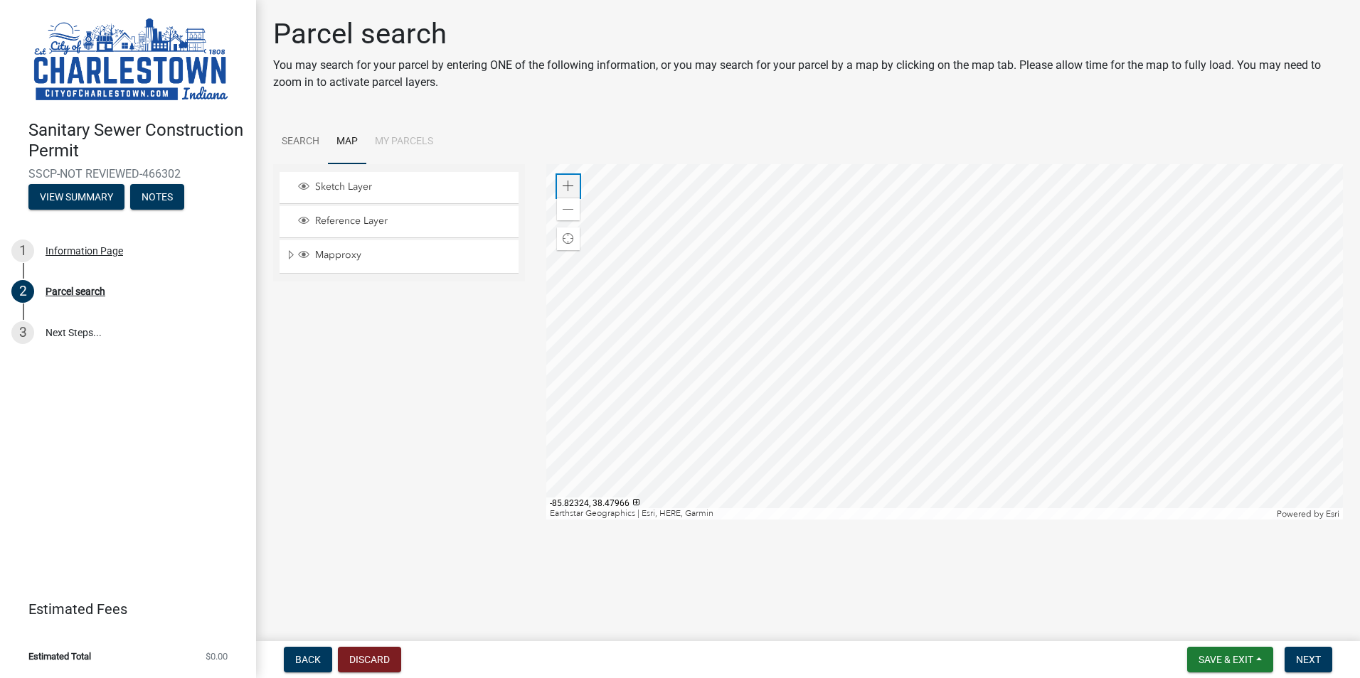
click at [565, 182] on span at bounding box center [568, 186] width 11 height 11
click at [1116, 520] on div at bounding box center [944, 342] width 797 height 356
click at [1060, 469] on div at bounding box center [944, 342] width 797 height 356
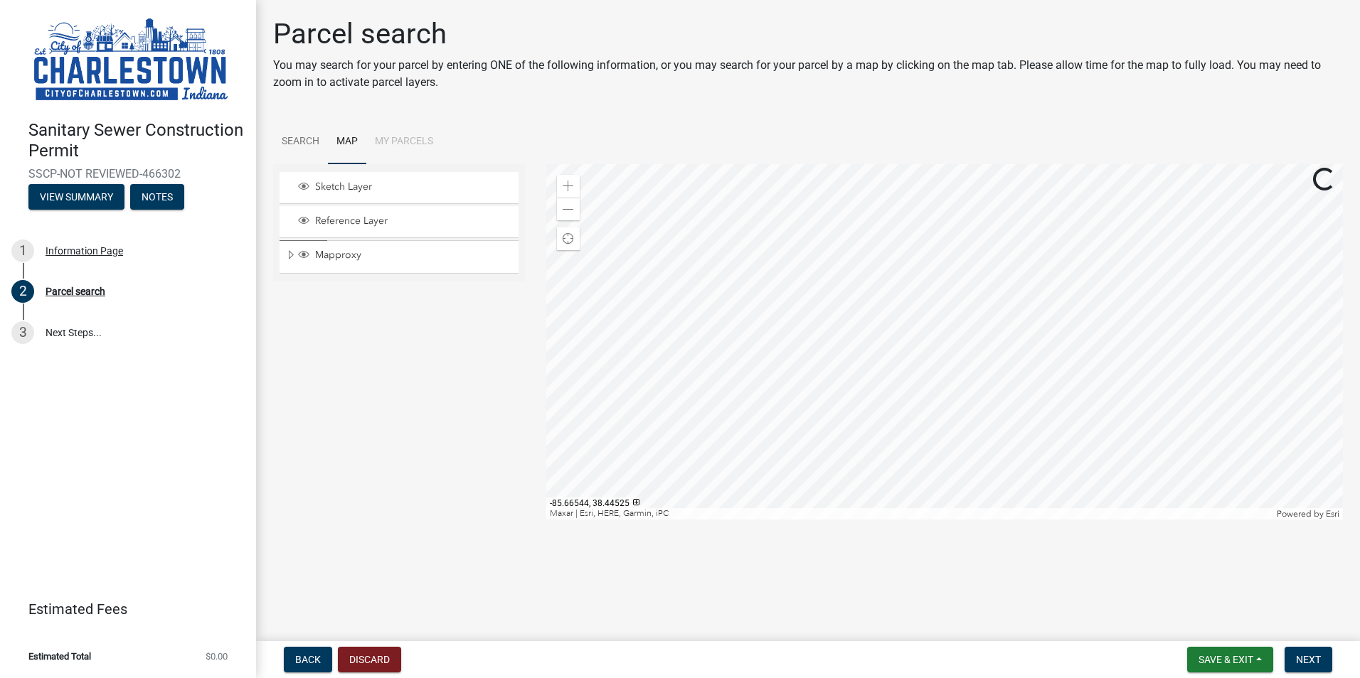
click at [1001, 287] on div at bounding box center [944, 342] width 797 height 356
click at [571, 188] on span at bounding box center [568, 186] width 11 height 11
click at [841, 353] on div at bounding box center [944, 342] width 797 height 356
click at [569, 191] on span at bounding box center [568, 186] width 11 height 11
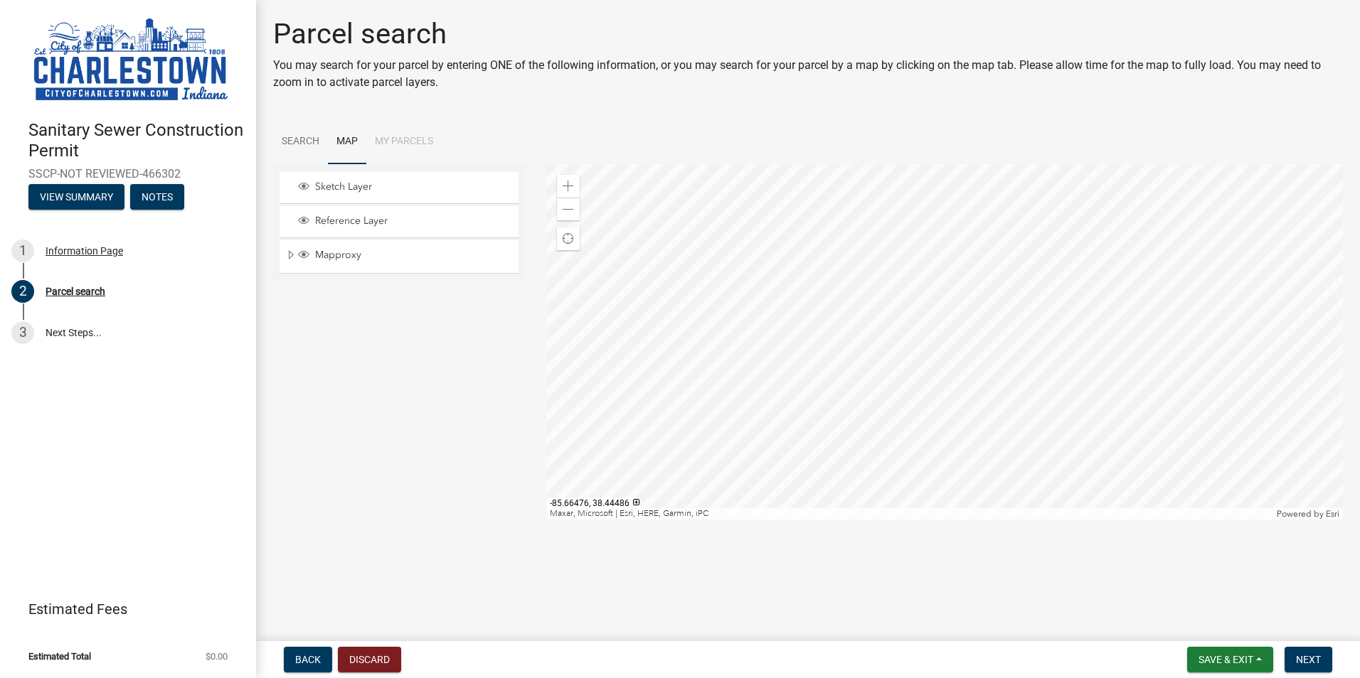
click at [967, 299] on div at bounding box center [944, 342] width 797 height 356
click at [914, 297] on div at bounding box center [944, 342] width 797 height 356
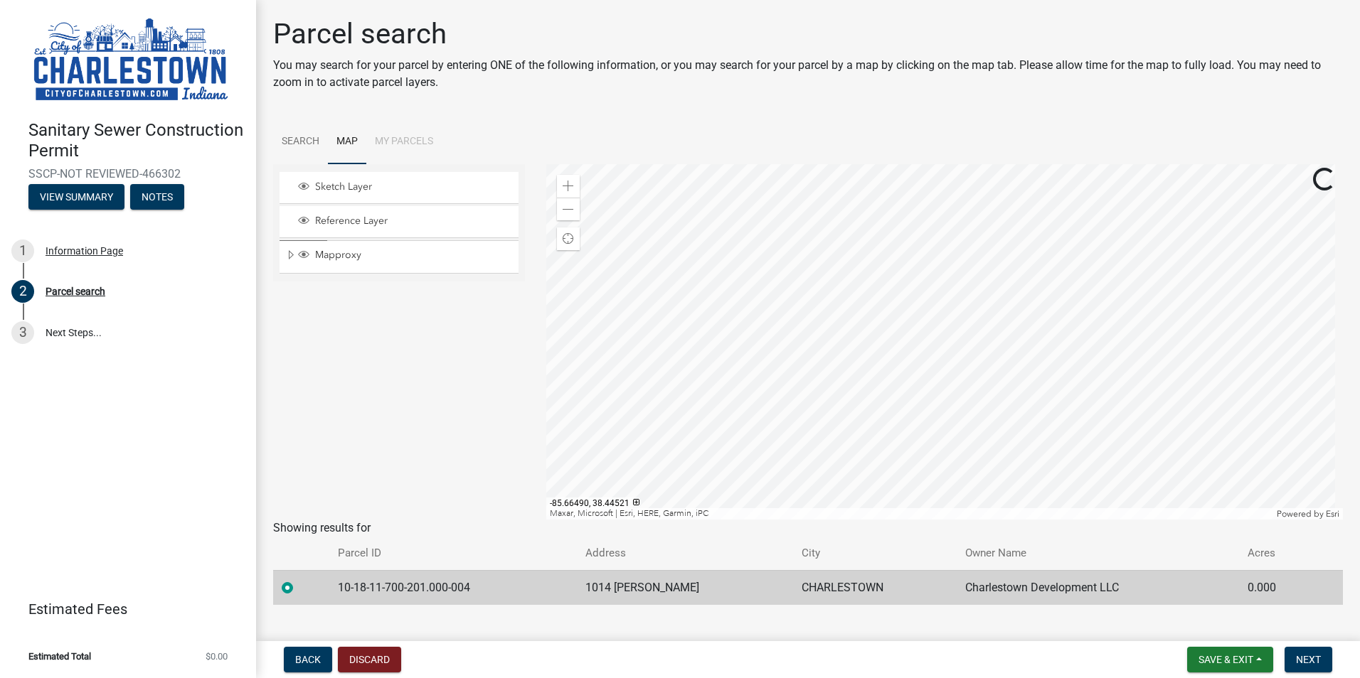
click at [942, 240] on div at bounding box center [944, 342] width 797 height 356
click at [1017, 277] on div at bounding box center [944, 342] width 797 height 356
click at [1017, 318] on div at bounding box center [944, 342] width 797 height 356
click at [865, 347] on div at bounding box center [944, 342] width 797 height 356
click at [1308, 661] on span "Next" at bounding box center [1308, 659] width 25 height 11
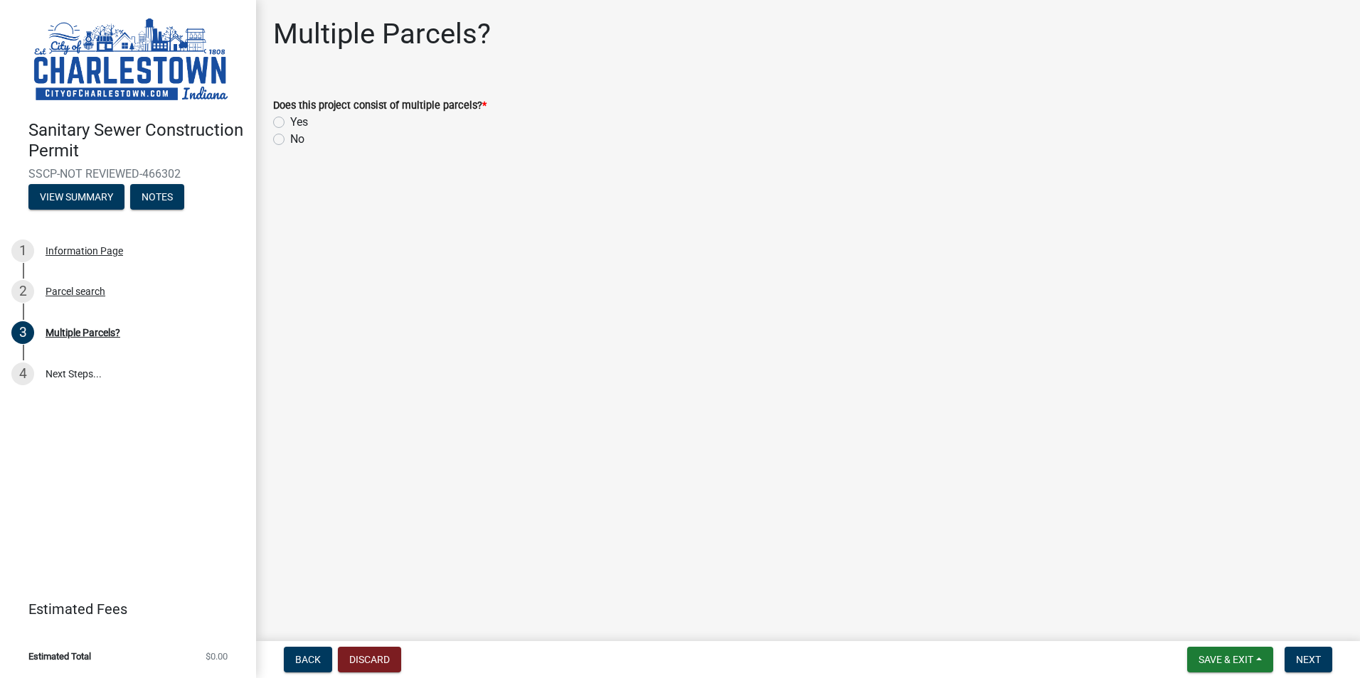
click at [290, 137] on label "No" at bounding box center [297, 139] width 14 height 17
click at [290, 137] on input "No" at bounding box center [294, 135] width 9 height 9
radio input "true"
click at [1316, 663] on span "Next" at bounding box center [1308, 659] width 25 height 11
